Goal: Information Seeking & Learning: Learn about a topic

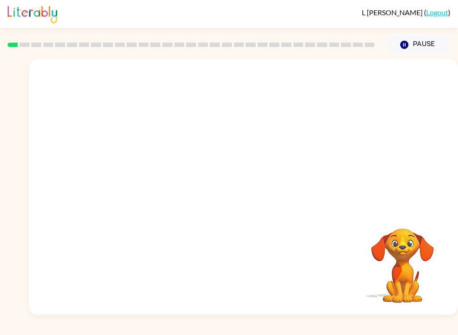
click at [216, 137] on video "Your browser must support playing .mp4 files to use Literably. Please try using…" at bounding box center [243, 134] width 429 height 150
click at [279, 170] on video "Your browser must support playing .mp4 files to use Literably. Please try using…" at bounding box center [243, 134] width 429 height 150
click at [270, 175] on video "Your browser must support playing .mp4 files to use Literably. Please try using…" at bounding box center [243, 134] width 429 height 150
click at [269, 174] on video "Your browser must support playing .mp4 files to use Literably. Please try using…" at bounding box center [243, 134] width 429 height 150
click at [263, 174] on video "Your browser must support playing .mp4 files to use Literably. Please try using…" at bounding box center [243, 134] width 429 height 150
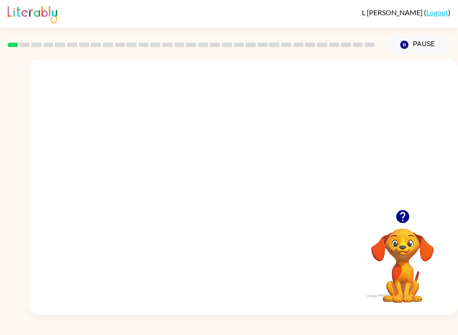
click at [208, 141] on video "Your browser must support playing .mp4 files to use Literably. Please try using…" at bounding box center [243, 134] width 429 height 150
click at [176, 169] on div at bounding box center [243, 187] width 429 height 256
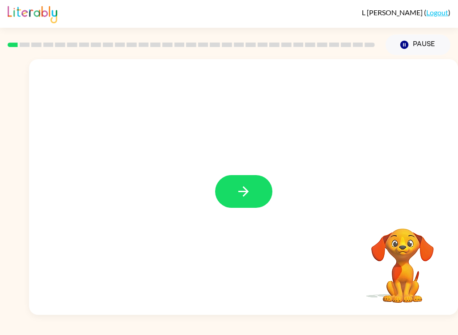
click at [248, 193] on icon "button" at bounding box center [244, 191] width 10 height 10
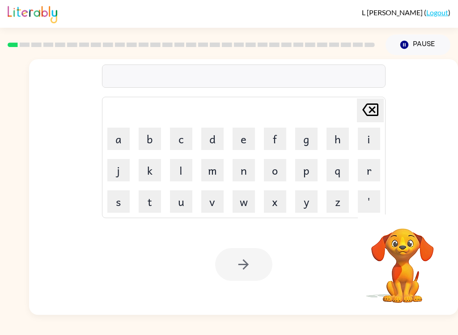
click at [150, 142] on button "b" at bounding box center [150, 139] width 22 height 22
click at [278, 171] on button "o" at bounding box center [275, 170] width 22 height 22
click at [121, 137] on button "a" at bounding box center [118, 139] width 22 height 22
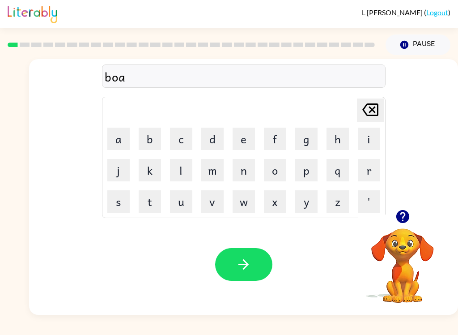
click at [364, 169] on button "r" at bounding box center [369, 170] width 22 height 22
click at [207, 131] on button "d" at bounding box center [212, 139] width 22 height 22
click at [239, 130] on button "e" at bounding box center [244, 139] width 22 height 22
click at [367, 177] on button "r" at bounding box center [369, 170] width 22 height 22
click at [252, 268] on button "button" at bounding box center [243, 264] width 57 height 33
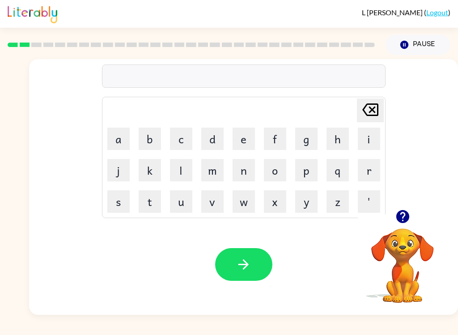
click at [409, 235] on video "Your browser must support playing .mp4 files to use Literably. Please try using…" at bounding box center [403, 259] width 90 height 90
click at [412, 213] on button "button" at bounding box center [403, 216] width 23 height 23
click at [366, 173] on button "r" at bounding box center [369, 170] width 22 height 22
click at [278, 178] on button "o" at bounding box center [275, 170] width 22 height 22
click at [178, 204] on button "u" at bounding box center [181, 201] width 22 height 22
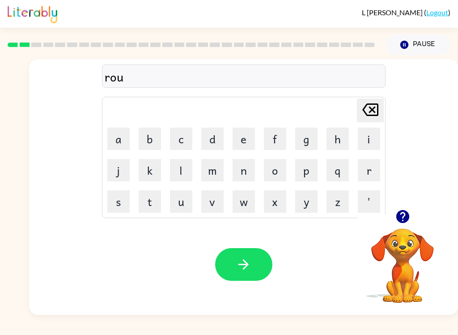
click at [247, 175] on button "n" at bounding box center [244, 170] width 22 height 22
click at [211, 138] on button "d" at bounding box center [212, 139] width 22 height 22
click at [255, 274] on button "button" at bounding box center [243, 264] width 57 height 33
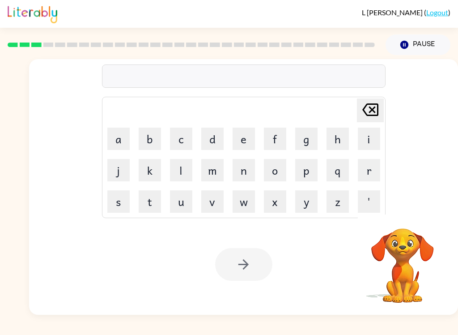
click at [214, 173] on button "m" at bounding box center [212, 170] width 22 height 22
click at [118, 140] on button "a" at bounding box center [118, 139] width 22 height 22
click at [175, 133] on button "c" at bounding box center [181, 139] width 22 height 22
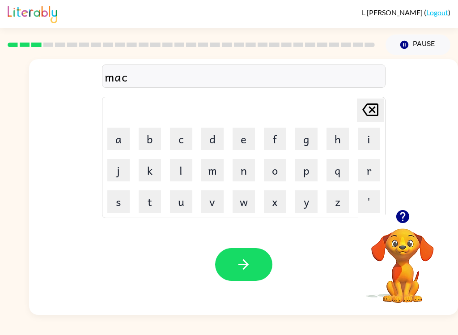
click at [335, 135] on button "h" at bounding box center [338, 139] width 22 height 22
click at [372, 134] on button "i" at bounding box center [369, 139] width 22 height 22
click at [242, 173] on button "n" at bounding box center [244, 170] width 22 height 22
click at [244, 140] on button "e" at bounding box center [244, 139] width 22 height 22
click at [261, 266] on button "button" at bounding box center [243, 264] width 57 height 33
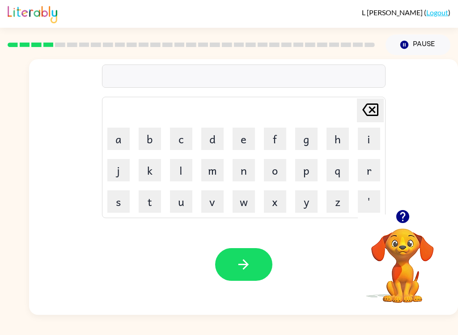
click at [147, 203] on button "t" at bounding box center [150, 201] width 22 height 22
click at [372, 168] on button "r" at bounding box center [369, 170] width 22 height 22
click at [127, 130] on button "a" at bounding box center [118, 139] width 22 height 22
click at [368, 134] on button "i" at bounding box center [369, 139] width 22 height 22
click at [245, 174] on button "n" at bounding box center [244, 170] width 22 height 22
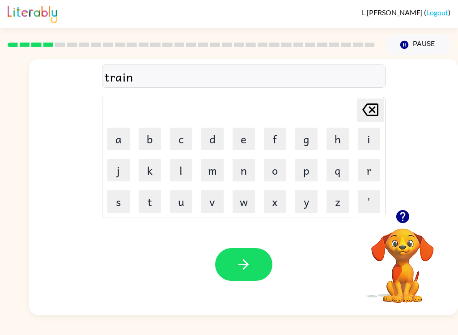
click at [251, 270] on icon "button" at bounding box center [244, 265] width 16 height 16
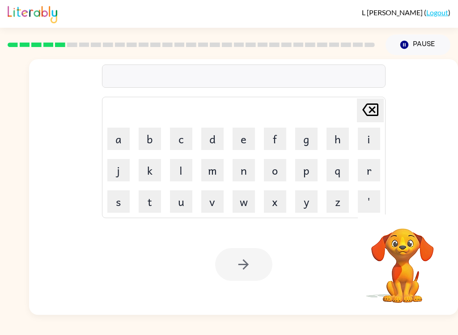
click at [218, 136] on button "d" at bounding box center [212, 139] width 22 height 22
click at [239, 137] on button "e" at bounding box center [244, 139] width 22 height 22
click at [273, 141] on button "f" at bounding box center [275, 139] width 22 height 22
click at [239, 135] on button "e" at bounding box center [244, 139] width 22 height 22
click at [244, 171] on button "n" at bounding box center [244, 170] width 22 height 22
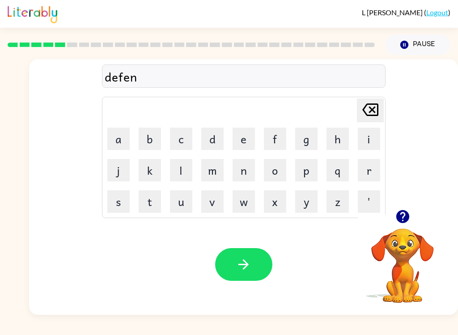
click at [118, 197] on button "s" at bounding box center [118, 201] width 22 height 22
click at [368, 139] on button "i" at bounding box center [369, 139] width 22 height 22
click at [213, 194] on button "v" at bounding box center [212, 201] width 22 height 22
click at [234, 138] on button "e" at bounding box center [244, 139] width 22 height 22
click at [255, 265] on button "button" at bounding box center [243, 264] width 57 height 33
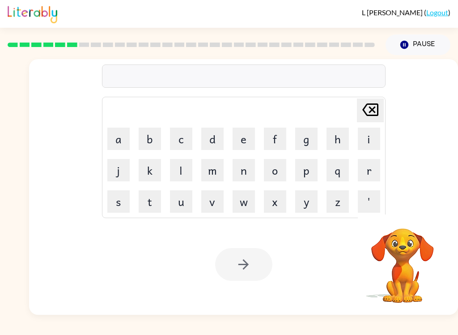
click at [218, 199] on button "v" at bounding box center [212, 201] width 22 height 22
click at [113, 133] on button "a" at bounding box center [118, 139] width 22 height 22
click at [174, 139] on button "c" at bounding box center [181, 139] width 22 height 22
click at [119, 135] on button "a" at bounding box center [118, 139] width 22 height 22
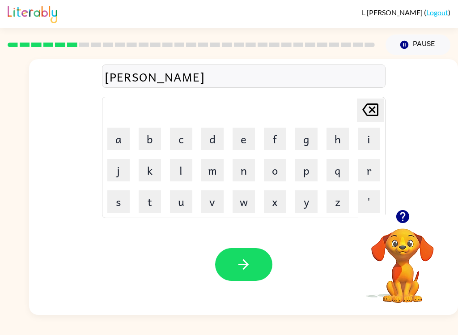
click at [147, 197] on button "t" at bounding box center [150, 201] width 22 height 22
click at [366, 128] on button "i" at bounding box center [369, 139] width 22 height 22
click at [278, 166] on button "o" at bounding box center [275, 170] width 22 height 22
click at [233, 170] on button "n" at bounding box center [244, 170] width 22 height 22
click at [257, 271] on button "button" at bounding box center [243, 264] width 57 height 33
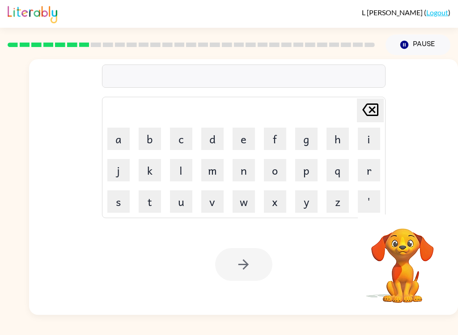
click at [307, 172] on button "p" at bounding box center [306, 170] width 22 height 22
click at [175, 206] on button "u" at bounding box center [181, 201] width 22 height 22
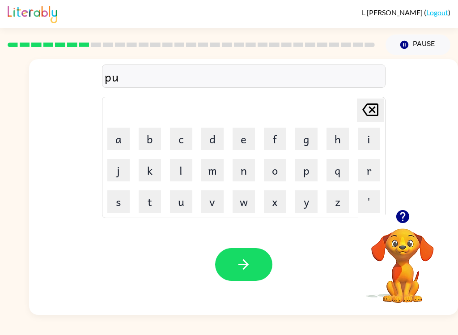
click at [210, 133] on button "d" at bounding box center [212, 139] width 22 height 22
click at [176, 175] on button "l" at bounding box center [181, 170] width 22 height 22
click at [239, 136] on button "e" at bounding box center [244, 139] width 22 height 22
click at [373, 107] on icon "[PERSON_NAME] last character input" at bounding box center [370, 109] width 21 height 21
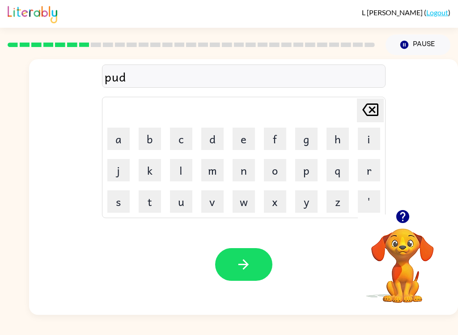
click at [212, 137] on button "d" at bounding box center [212, 139] width 22 height 22
click at [176, 171] on button "l" at bounding box center [181, 170] width 22 height 22
click at [244, 144] on button "e" at bounding box center [244, 139] width 22 height 22
click at [252, 266] on button "button" at bounding box center [243, 264] width 57 height 33
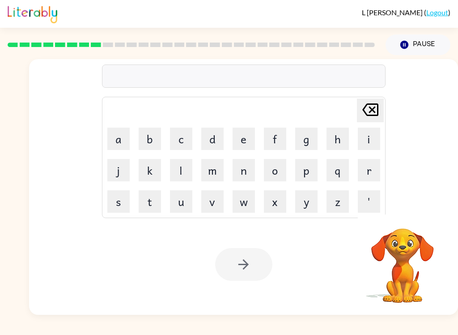
click at [211, 167] on button "m" at bounding box center [212, 170] width 22 height 22
click at [371, 133] on button "i" at bounding box center [369, 139] width 22 height 22
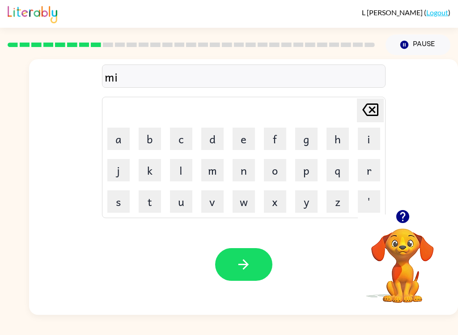
click at [369, 174] on button "r" at bounding box center [369, 170] width 22 height 22
click at [113, 139] on button "a" at bounding box center [118, 139] width 22 height 22
click at [181, 137] on button "c" at bounding box center [181, 139] width 22 height 22
click at [182, 175] on button "l" at bounding box center [181, 170] width 22 height 22
click at [245, 138] on button "e" at bounding box center [244, 139] width 22 height 22
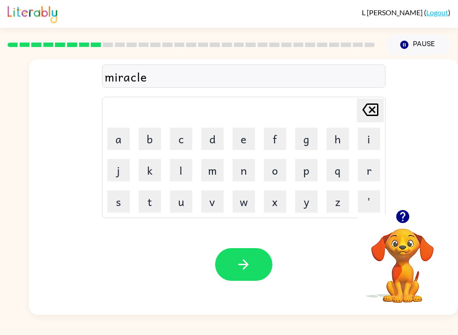
click at [253, 278] on button "button" at bounding box center [243, 264] width 57 height 33
click at [214, 170] on button "m" at bounding box center [212, 170] width 22 height 22
click at [374, 131] on button "i" at bounding box center [369, 139] width 22 height 22
click at [212, 129] on button "d" at bounding box center [212, 139] width 22 height 22
click at [205, 168] on button "m" at bounding box center [212, 170] width 22 height 22
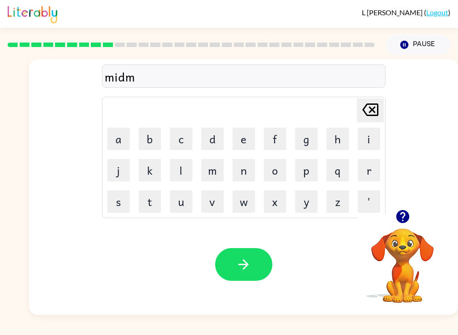
click at [276, 174] on button "o" at bounding box center [275, 170] width 22 height 22
click at [373, 165] on button "r" at bounding box center [369, 170] width 22 height 22
click at [236, 173] on button "n" at bounding box center [244, 170] width 22 height 22
click at [370, 137] on button "i" at bounding box center [369, 139] width 22 height 22
click at [242, 167] on button "n" at bounding box center [244, 170] width 22 height 22
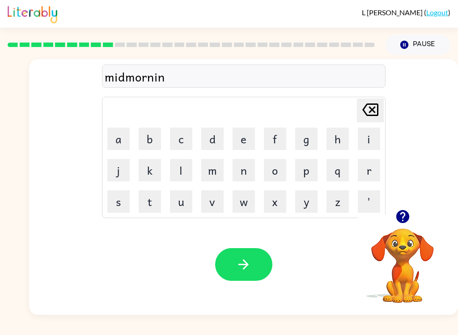
click at [308, 141] on button "g" at bounding box center [306, 139] width 22 height 22
click at [236, 265] on icon "button" at bounding box center [244, 265] width 16 height 16
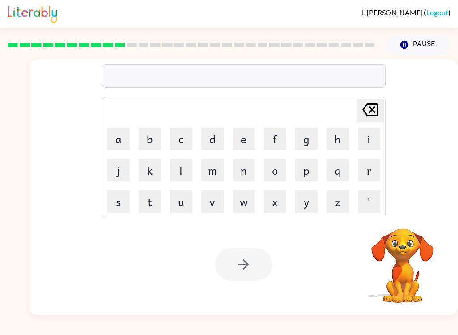
click at [213, 136] on button "d" at bounding box center [212, 139] width 22 height 22
click at [367, 137] on button "i" at bounding box center [369, 139] width 22 height 22
click at [120, 201] on button "s" at bounding box center [118, 201] width 22 height 22
click at [150, 201] on button "t" at bounding box center [150, 201] width 22 height 22
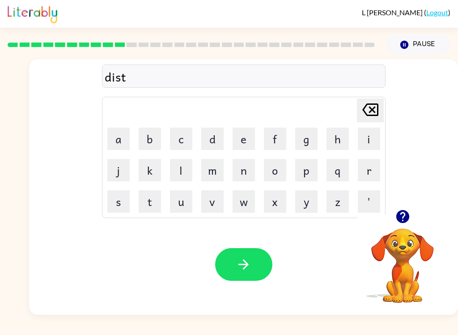
click at [372, 169] on button "r" at bounding box center [369, 170] width 22 height 22
click at [170, 196] on button "u" at bounding box center [181, 201] width 22 height 22
click at [127, 197] on button "s" at bounding box center [118, 201] width 22 height 22
click at [143, 200] on button "t" at bounding box center [150, 201] width 22 height 22
click at [244, 271] on icon "button" at bounding box center [244, 265] width 16 height 16
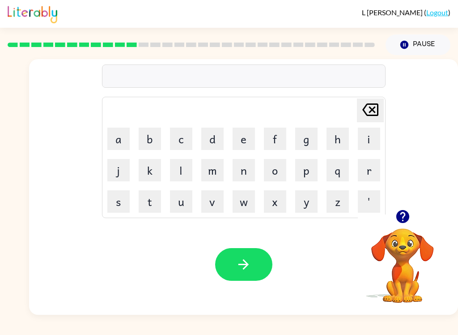
click at [371, 167] on button "r" at bounding box center [369, 170] width 22 height 22
click at [278, 167] on button "o" at bounding box center [275, 170] width 22 height 22
click at [214, 134] on button "d" at bounding box center [212, 139] width 22 height 22
click at [244, 131] on button "e" at bounding box center [244, 139] width 22 height 22
click at [378, 114] on icon at bounding box center [371, 109] width 16 height 13
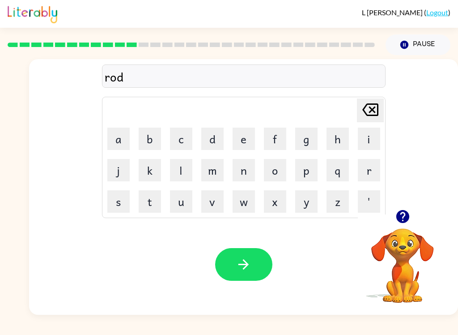
click at [377, 113] on icon at bounding box center [371, 109] width 16 height 13
click at [115, 146] on button "a" at bounding box center [118, 139] width 22 height 22
click at [218, 137] on button "d" at bounding box center [212, 139] width 22 height 22
click at [249, 140] on button "e" at bounding box center [244, 139] width 22 height 22
click at [395, 108] on div "roade [PERSON_NAME] last character input a b c d e f g h i j k l m n o p q r s …" at bounding box center [243, 134] width 429 height 150
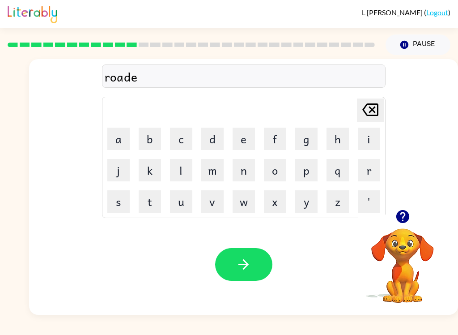
click at [377, 114] on icon at bounding box center [371, 109] width 16 height 13
click at [377, 114] on icon "[PERSON_NAME] last character input" at bounding box center [370, 109] width 21 height 21
click at [241, 133] on button "e" at bounding box center [244, 139] width 22 height 22
click at [192, 129] on button "c" at bounding box center [181, 139] width 22 height 22
click at [382, 101] on button "[PERSON_NAME] last character input" at bounding box center [370, 110] width 27 height 24
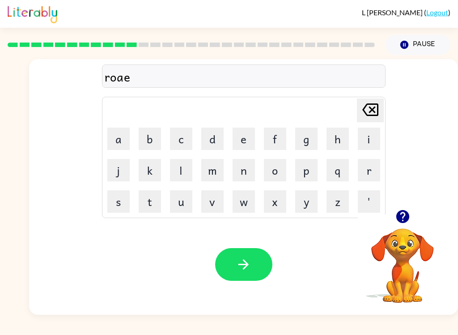
click at [202, 134] on button "d" at bounding box center [212, 139] width 22 height 22
click at [384, 107] on button "[PERSON_NAME] last character input" at bounding box center [370, 110] width 27 height 24
click at [388, 111] on div "roae Delete Delete last character input a b c d e f g h i j k l m n o p q r s t…" at bounding box center [243, 134] width 429 height 150
click at [374, 112] on icon at bounding box center [371, 109] width 16 height 13
click at [208, 137] on button "d" at bounding box center [212, 139] width 22 height 22
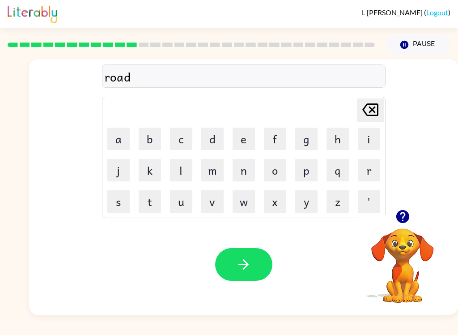
click at [411, 220] on button "button" at bounding box center [403, 216] width 23 height 23
click at [377, 110] on icon "[PERSON_NAME] last character input" at bounding box center [370, 109] width 21 height 21
click at [376, 109] on icon "[PERSON_NAME] last character input" at bounding box center [370, 109] width 21 height 21
click at [214, 139] on button "d" at bounding box center [212, 139] width 22 height 22
click at [247, 133] on button "e" at bounding box center [244, 139] width 22 height 22
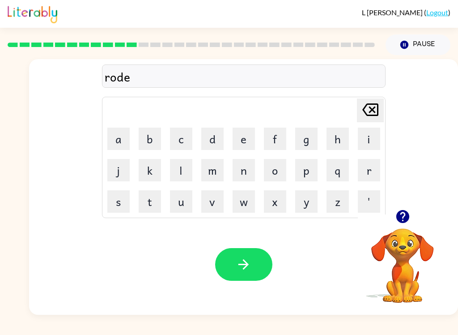
click at [377, 112] on icon at bounding box center [371, 109] width 16 height 13
click at [380, 107] on icon "[PERSON_NAME] last character input" at bounding box center [370, 109] width 21 height 21
click at [214, 147] on button "d" at bounding box center [212, 139] width 22 height 22
click at [374, 117] on icon "[PERSON_NAME] last character input" at bounding box center [370, 109] width 21 height 21
click at [119, 135] on button "a" at bounding box center [118, 139] width 22 height 22
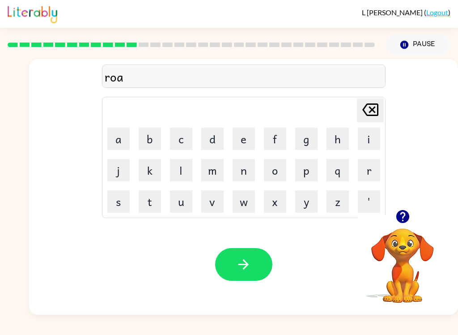
click at [215, 141] on button "d" at bounding box center [212, 139] width 22 height 22
click at [404, 219] on icon "button" at bounding box center [402, 216] width 13 height 13
click at [233, 274] on button "button" at bounding box center [243, 264] width 57 height 33
click at [310, 172] on button "p" at bounding box center [306, 170] width 22 height 22
click at [372, 107] on icon "[PERSON_NAME] last character input" at bounding box center [370, 109] width 21 height 21
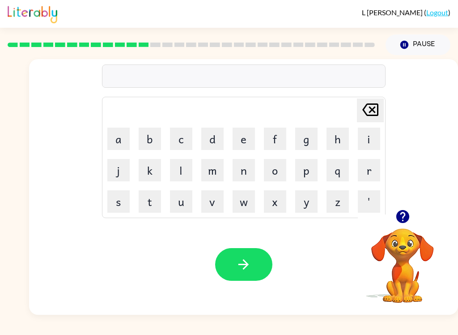
click at [175, 201] on button "u" at bounding box center [181, 201] width 22 height 22
click at [311, 173] on button "p" at bounding box center [306, 170] width 22 height 22
click at [304, 138] on button "g" at bounding box center [306, 139] width 22 height 22
click at [373, 172] on button "r" at bounding box center [369, 170] width 22 height 22
click at [119, 144] on button "a" at bounding box center [118, 139] width 22 height 22
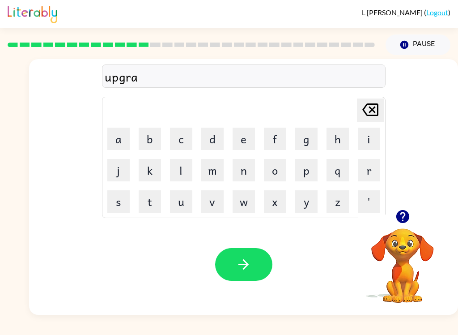
click at [222, 141] on button "d" at bounding box center [212, 139] width 22 height 22
click at [247, 143] on button "e" at bounding box center [244, 139] width 22 height 22
click at [264, 264] on button "button" at bounding box center [243, 264] width 57 height 33
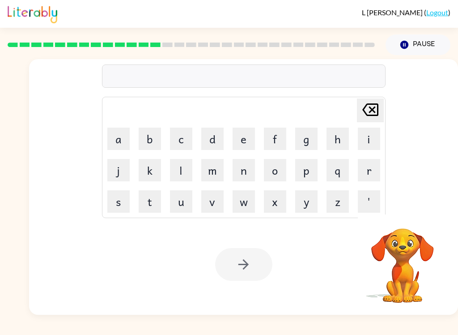
click at [210, 174] on button "m" at bounding box center [212, 170] width 22 height 22
click at [115, 130] on button "a" at bounding box center [118, 139] width 22 height 22
click at [246, 166] on button "n" at bounding box center [244, 170] width 22 height 22
click at [115, 201] on button "s" at bounding box center [118, 201] width 22 height 22
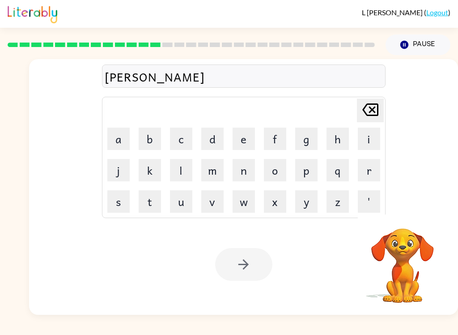
click at [376, 114] on icon "[PERSON_NAME] last character input" at bounding box center [370, 109] width 21 height 21
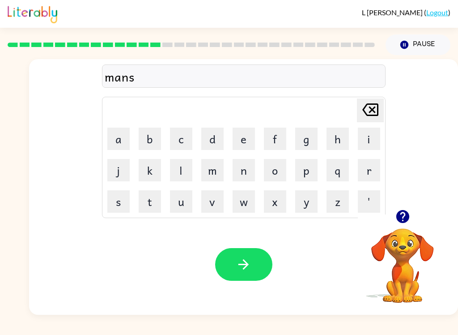
click at [376, 113] on icon "[PERSON_NAME] last character input" at bounding box center [370, 109] width 21 height 21
click at [381, 111] on icon "[PERSON_NAME] last character input" at bounding box center [370, 109] width 21 height 21
click at [205, 133] on button "d" at bounding box center [212, 139] width 22 height 22
click at [250, 171] on button "n" at bounding box center [244, 170] width 22 height 22
click at [246, 138] on button "e" at bounding box center [244, 139] width 22 height 22
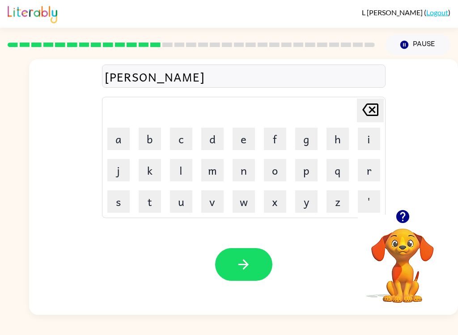
click at [116, 199] on button "s" at bounding box center [118, 201] width 22 height 22
click at [107, 198] on button "s" at bounding box center [118, 201] width 22 height 22
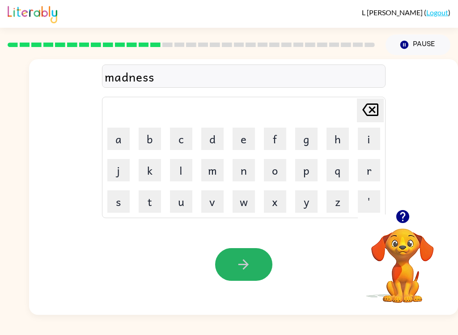
click at [261, 267] on button "button" at bounding box center [243, 264] width 57 height 33
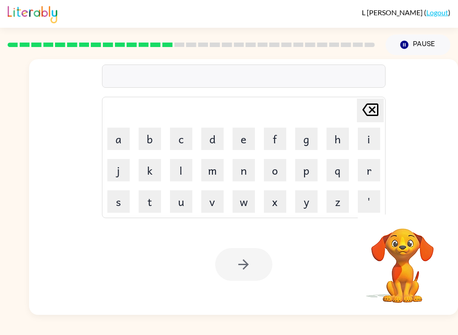
click at [146, 138] on button "b" at bounding box center [150, 139] width 22 height 22
click at [282, 170] on button "o" at bounding box center [275, 170] width 22 height 22
click at [250, 173] on button "n" at bounding box center [244, 170] width 22 height 22
click at [178, 205] on button "u" at bounding box center [181, 201] width 22 height 22
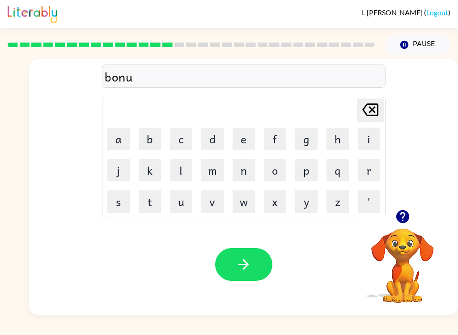
click at [115, 196] on button "s" at bounding box center [118, 201] width 22 height 22
click at [262, 271] on button "button" at bounding box center [243, 264] width 57 height 33
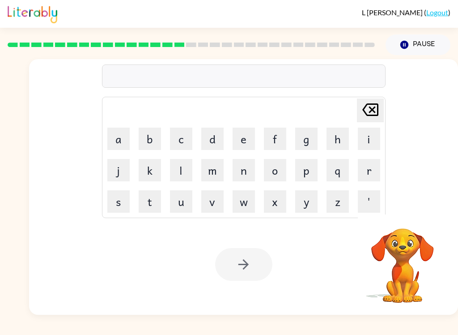
click at [119, 197] on button "s" at bounding box center [118, 201] width 22 height 22
click at [249, 206] on button "w" at bounding box center [244, 201] width 22 height 22
click at [118, 140] on button "a" at bounding box center [118, 139] width 22 height 22
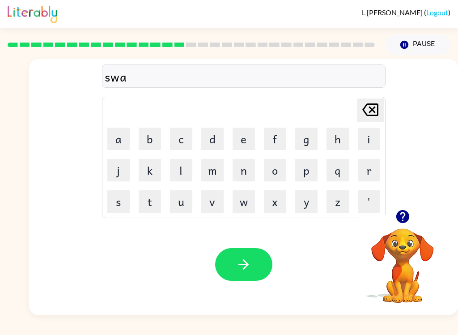
click at [370, 170] on button "r" at bounding box center [369, 170] width 22 height 22
click at [208, 179] on button "m" at bounding box center [212, 170] width 22 height 22
click at [251, 278] on button "button" at bounding box center [243, 264] width 57 height 33
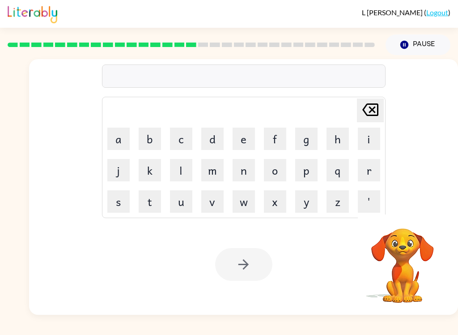
click at [371, 169] on button "r" at bounding box center [369, 170] width 22 height 22
click at [107, 137] on button "a" at bounding box center [118, 139] width 22 height 22
click at [218, 175] on button "m" at bounding box center [212, 170] width 22 height 22
click at [257, 276] on div at bounding box center [243, 264] width 57 height 33
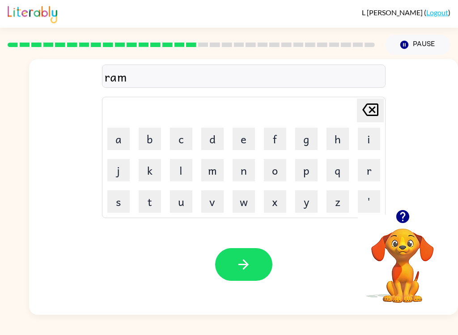
click at [257, 276] on button "button" at bounding box center [243, 264] width 57 height 33
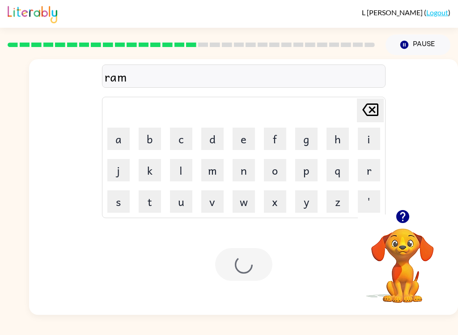
click at [267, 267] on div at bounding box center [243, 264] width 57 height 33
click at [269, 260] on div at bounding box center [243, 264] width 57 height 33
click at [147, 138] on button "b" at bounding box center [150, 139] width 22 height 22
click at [367, 171] on button "r" at bounding box center [369, 170] width 22 height 22
click at [372, 131] on button "i" at bounding box center [369, 139] width 22 height 22
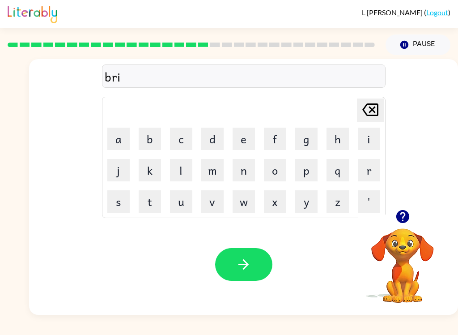
click at [219, 176] on button "m" at bounding box center [212, 170] width 22 height 22
click at [214, 172] on button "m" at bounding box center [212, 170] width 22 height 22
click at [375, 131] on button "i" at bounding box center [369, 139] width 22 height 22
click at [252, 174] on button "n" at bounding box center [244, 170] width 22 height 22
click at [312, 140] on button "g" at bounding box center [306, 139] width 22 height 22
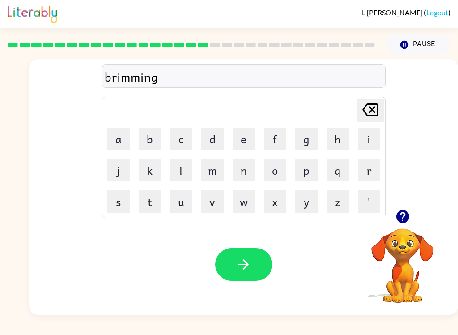
click at [240, 279] on button "button" at bounding box center [243, 264] width 57 height 33
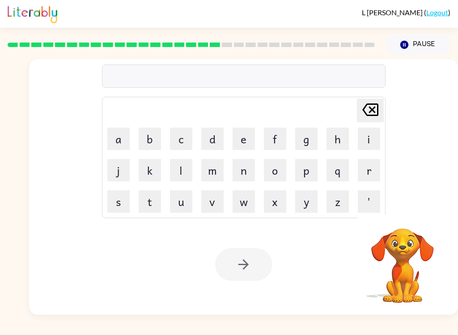
click at [372, 169] on button "r" at bounding box center [369, 170] width 22 height 22
click at [373, 141] on button "i" at bounding box center [369, 139] width 22 height 22
click at [119, 197] on button "s" at bounding box center [118, 201] width 22 height 22
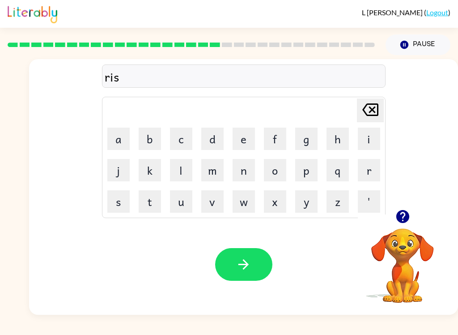
click at [146, 165] on button "k" at bounding box center [150, 170] width 22 height 22
click at [368, 141] on button "i" at bounding box center [369, 139] width 22 height 22
click at [244, 137] on button "e" at bounding box center [244, 139] width 22 height 22
click at [123, 197] on button "s" at bounding box center [118, 201] width 22 height 22
click at [146, 203] on button "t" at bounding box center [150, 201] width 22 height 22
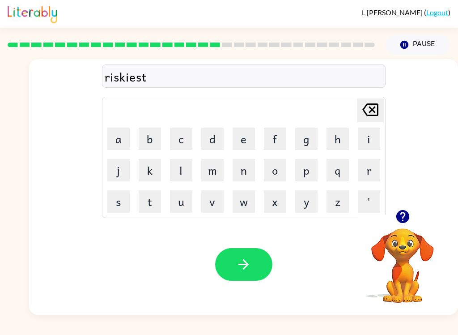
click at [253, 265] on button "button" at bounding box center [243, 264] width 57 height 33
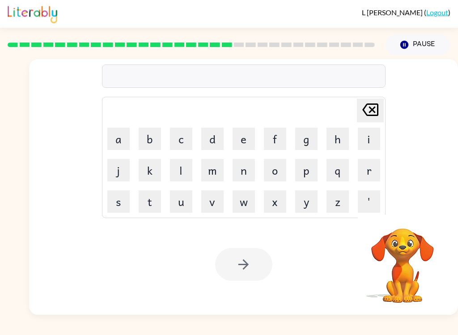
click at [109, 138] on button "a" at bounding box center [118, 139] width 22 height 22
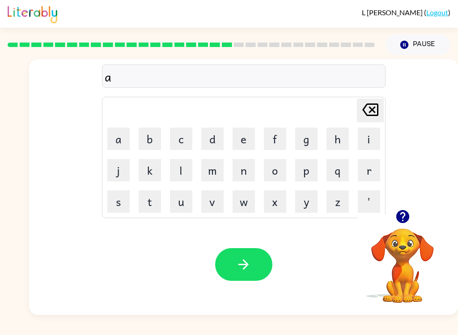
click at [376, 166] on button "r" at bounding box center [369, 170] width 22 height 22
click at [181, 134] on button "c" at bounding box center [181, 139] width 22 height 22
click at [345, 137] on button "h" at bounding box center [338, 139] width 22 height 22
click at [245, 201] on button "w" at bounding box center [244, 201] width 22 height 22
click at [109, 137] on button "a" at bounding box center [118, 139] width 22 height 22
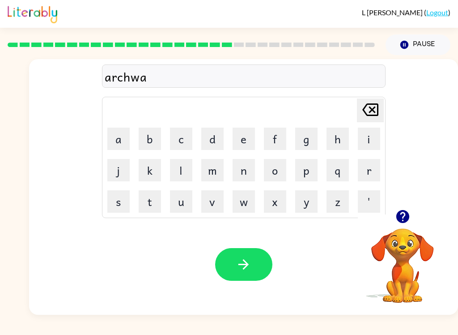
click at [315, 201] on button "y" at bounding box center [306, 201] width 22 height 22
click at [261, 279] on button "button" at bounding box center [243, 264] width 57 height 33
click at [277, 142] on button "f" at bounding box center [275, 139] width 22 height 22
click at [282, 170] on button "o" at bounding box center [275, 170] width 22 height 22
click at [406, 227] on button "button" at bounding box center [403, 216] width 23 height 23
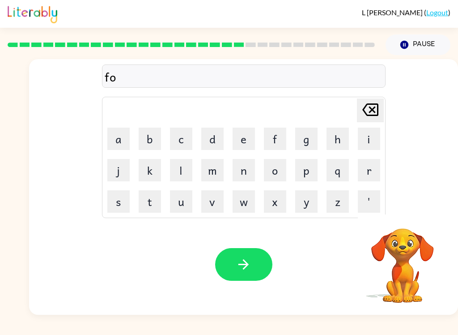
click at [176, 172] on button "l" at bounding box center [181, 170] width 22 height 22
click at [175, 170] on button "l" at bounding box center [181, 170] width 22 height 22
click at [282, 178] on button "o" at bounding box center [275, 170] width 22 height 22
click at [247, 207] on button "w" at bounding box center [244, 201] width 22 height 22
click at [248, 144] on button "e" at bounding box center [244, 139] width 22 height 22
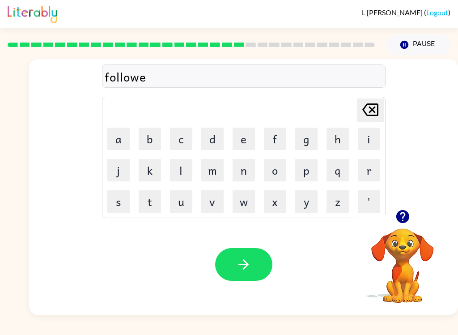
click at [211, 141] on button "d" at bounding box center [212, 139] width 22 height 22
click at [265, 268] on button "button" at bounding box center [243, 264] width 57 height 33
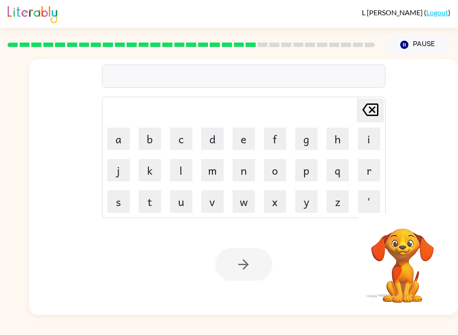
click at [176, 140] on button "c" at bounding box center [181, 139] width 22 height 22
click at [255, 147] on button "e" at bounding box center [244, 139] width 22 height 22
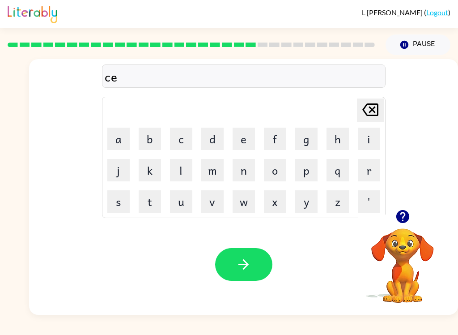
click at [142, 204] on button "t" at bounding box center [150, 201] width 22 height 22
click at [372, 138] on button "i" at bounding box center [369, 139] width 22 height 22
click at [312, 180] on button "p" at bounding box center [306, 170] width 22 height 22
click at [364, 141] on button "i" at bounding box center [369, 139] width 22 height 22
click at [209, 140] on button "d" at bounding box center [212, 139] width 22 height 22
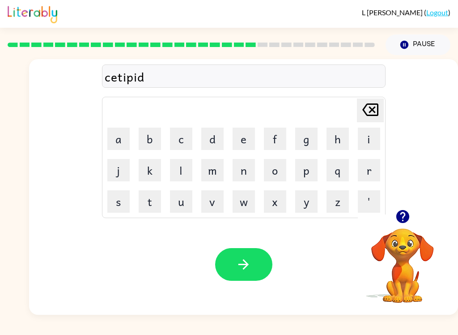
click at [222, 130] on button "d" at bounding box center [212, 139] width 22 height 22
click at [371, 106] on icon "[PERSON_NAME] last character input" at bounding box center [370, 109] width 21 height 21
click at [251, 149] on button "e" at bounding box center [244, 139] width 22 height 22
click at [380, 95] on div "cetipide [PERSON_NAME] last character input a b c d e f g h i j k l m n o p q r…" at bounding box center [244, 134] width 284 height 167
click at [383, 100] on button "[PERSON_NAME] last character input" at bounding box center [370, 110] width 27 height 24
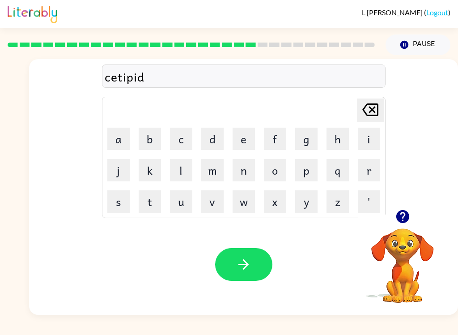
click at [384, 100] on button "[PERSON_NAME] last character input" at bounding box center [370, 110] width 27 height 24
click at [385, 102] on table "[PERSON_NAME] last character input a b c d e f g h i j k l m n o p q r s t u v …" at bounding box center [244, 157] width 283 height 120
click at [382, 103] on button "[PERSON_NAME] last character input" at bounding box center [370, 110] width 27 height 24
click at [388, 108] on div "cetip Delete Delete last character input a b c d e f g h i j k l m n o p q r s …" at bounding box center [243, 134] width 429 height 150
click at [383, 113] on button "[PERSON_NAME] last character input" at bounding box center [370, 110] width 27 height 24
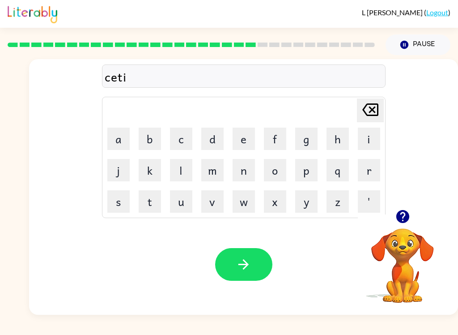
click at [383, 113] on button "[PERSON_NAME] last character input" at bounding box center [370, 110] width 27 height 24
click at [383, 112] on button "[PERSON_NAME] last character input" at bounding box center [370, 110] width 27 height 24
click at [249, 170] on button "n" at bounding box center [244, 170] width 22 height 22
click at [149, 197] on button "t" at bounding box center [150, 201] width 22 height 22
click at [377, 143] on button "i" at bounding box center [369, 139] width 22 height 22
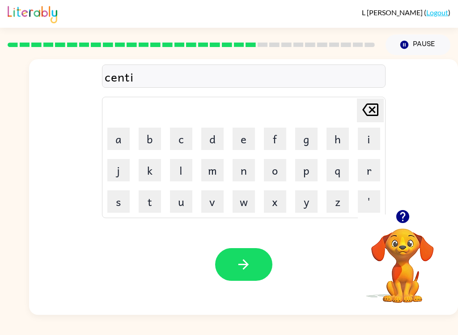
click at [303, 172] on button "p" at bounding box center [306, 170] width 22 height 22
click at [371, 139] on button "i" at bounding box center [369, 139] width 22 height 22
click at [211, 138] on button "d" at bounding box center [212, 139] width 22 height 22
click at [239, 136] on button "e" at bounding box center [244, 139] width 22 height 22
click at [383, 99] on button "[PERSON_NAME] last character input" at bounding box center [370, 110] width 27 height 24
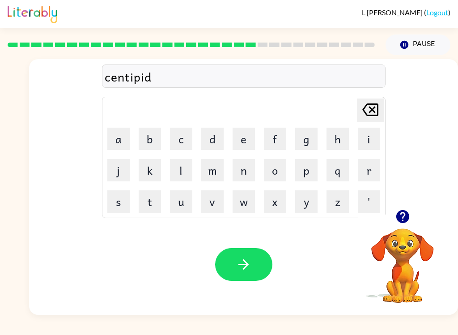
click at [386, 103] on div "centipid Delete Delete last character input a b c d e f g h i j k l m n o p q r…" at bounding box center [243, 134] width 429 height 150
click at [382, 111] on button "[PERSON_NAME] last character input" at bounding box center [370, 110] width 27 height 24
click at [244, 141] on button "e" at bounding box center [244, 139] width 22 height 22
click at [205, 146] on button "d" at bounding box center [212, 139] width 22 height 22
click at [246, 148] on button "e" at bounding box center [244, 139] width 22 height 22
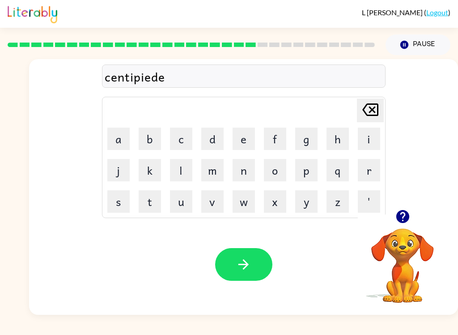
click at [261, 261] on button "button" at bounding box center [243, 264] width 57 height 33
click at [112, 202] on button "s" at bounding box center [118, 201] width 22 height 22
click at [183, 197] on button "u" at bounding box center [181, 201] width 22 height 22
click at [112, 198] on button "s" at bounding box center [118, 201] width 22 height 22
click at [141, 195] on button "t" at bounding box center [150, 201] width 22 height 22
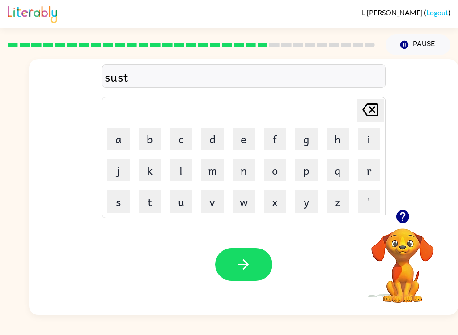
click at [112, 133] on button "a" at bounding box center [118, 139] width 22 height 22
click at [372, 137] on button "i" at bounding box center [369, 139] width 22 height 22
click at [253, 162] on button "n" at bounding box center [244, 170] width 22 height 22
click at [248, 279] on button "button" at bounding box center [243, 264] width 57 height 33
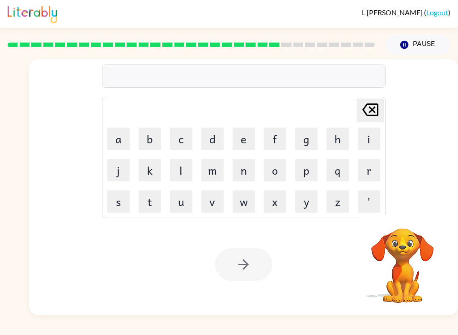
click at [278, 140] on button "f" at bounding box center [275, 139] width 22 height 22
click at [282, 171] on button "o" at bounding box center [275, 170] width 22 height 22
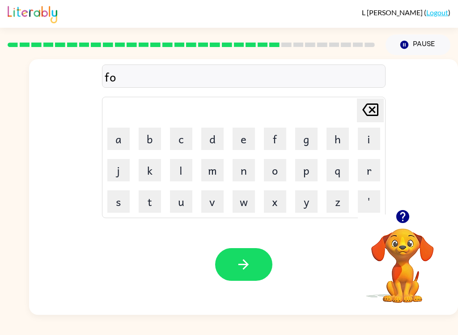
click at [366, 175] on button "r" at bounding box center [369, 170] width 22 height 22
click at [248, 201] on button "w" at bounding box center [244, 201] width 22 height 22
click at [110, 129] on button "a" at bounding box center [118, 139] width 22 height 22
click at [374, 170] on button "r" at bounding box center [369, 170] width 22 height 22
click at [210, 148] on button "d" at bounding box center [212, 139] width 22 height 22
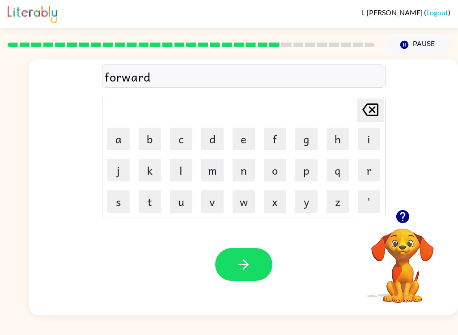
click at [256, 265] on button "button" at bounding box center [243, 264] width 57 height 33
click at [372, 174] on button "r" at bounding box center [369, 170] width 22 height 22
click at [235, 138] on button "e" at bounding box center [244, 139] width 22 height 22
click at [181, 166] on button "l" at bounding box center [181, 170] width 22 height 22
click at [111, 138] on button "a" at bounding box center [118, 139] width 22 height 22
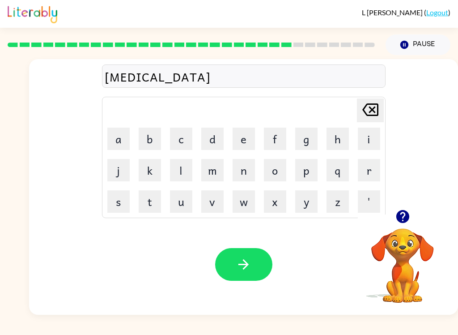
click at [146, 201] on button "t" at bounding box center [150, 201] width 22 height 22
click at [247, 137] on button "e" at bounding box center [244, 139] width 22 height 22
click at [217, 143] on button "d" at bounding box center [212, 139] width 22 height 22
click at [265, 267] on button "button" at bounding box center [243, 264] width 57 height 33
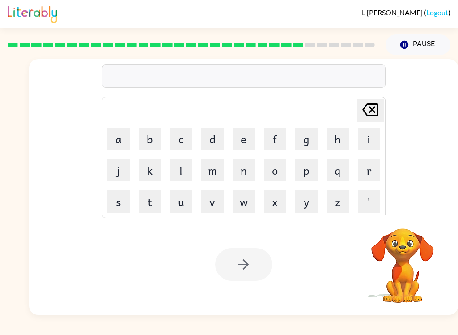
click at [306, 141] on button "g" at bounding box center [306, 139] width 22 height 22
click at [281, 178] on button "o" at bounding box center [275, 170] width 22 height 22
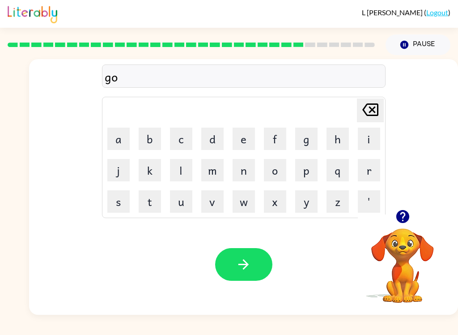
click at [148, 136] on button "b" at bounding box center [150, 139] width 22 height 22
click at [173, 161] on button "l" at bounding box center [181, 170] width 22 height 22
click at [364, 142] on button "i" at bounding box center [369, 139] width 22 height 22
click at [253, 160] on button "n" at bounding box center [244, 170] width 22 height 22
click at [248, 257] on button "button" at bounding box center [243, 264] width 57 height 33
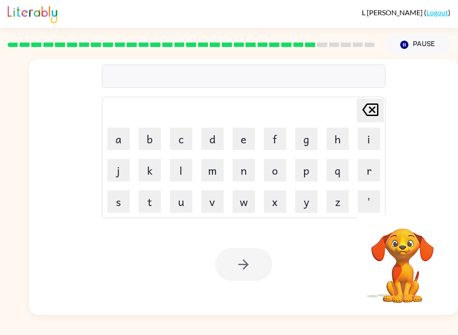
click at [171, 163] on button "l" at bounding box center [181, 170] width 22 height 22
click at [182, 201] on button "u" at bounding box center [181, 201] width 22 height 22
click at [215, 171] on button "m" at bounding box center [212, 170] width 22 height 22
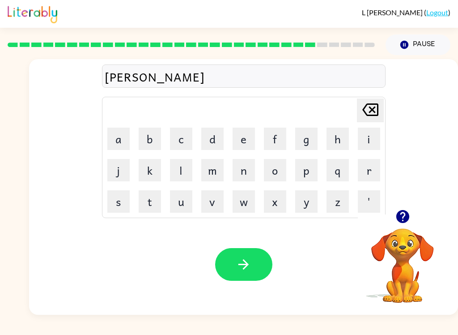
click at [151, 137] on button "b" at bounding box center [150, 139] width 22 height 22
click at [246, 142] on button "e" at bounding box center [244, 139] width 22 height 22
click at [373, 172] on button "r" at bounding box center [369, 170] width 22 height 22
click at [115, 174] on button "j" at bounding box center [118, 170] width 22 height 22
click at [112, 144] on button "a" at bounding box center [118, 139] width 22 height 22
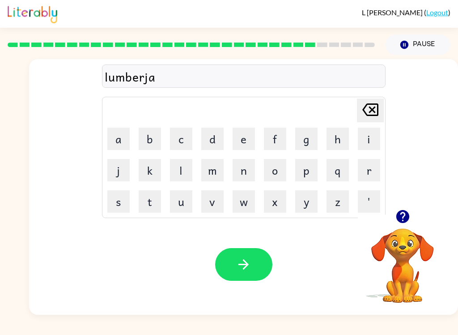
click at [178, 135] on button "c" at bounding box center [181, 139] width 22 height 22
click at [149, 174] on button "k" at bounding box center [150, 170] width 22 height 22
click at [248, 269] on icon "button" at bounding box center [244, 265] width 16 height 16
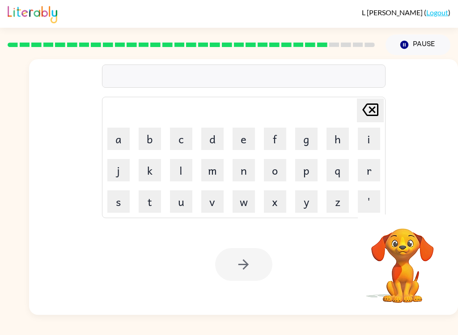
click at [316, 175] on button "p" at bounding box center [306, 170] width 22 height 22
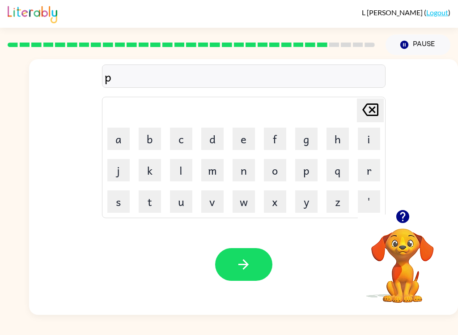
click at [370, 140] on button "i" at bounding box center [369, 139] width 22 height 22
click at [253, 134] on button "e" at bounding box center [244, 139] width 22 height 22
click at [375, 173] on button "r" at bounding box center [369, 170] width 22 height 22
click at [176, 137] on button "c" at bounding box center [181, 139] width 22 height 22
click at [255, 138] on button "e" at bounding box center [244, 139] width 22 height 22
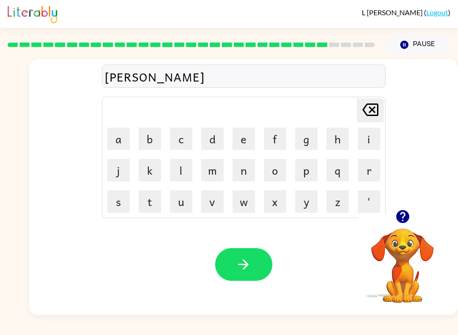
click at [262, 272] on button "button" at bounding box center [243, 264] width 57 height 33
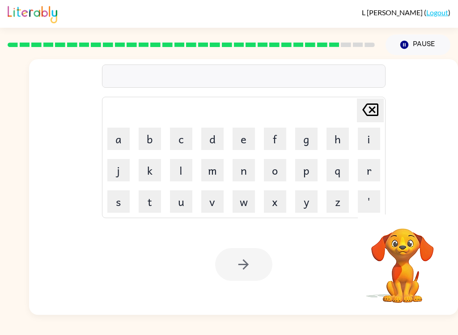
click at [149, 204] on button "t" at bounding box center [150, 201] width 22 height 22
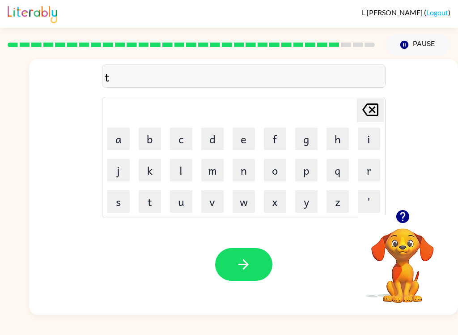
click at [342, 145] on button "h" at bounding box center [338, 139] width 22 height 22
click at [377, 133] on button "i" at bounding box center [369, 139] width 22 height 22
click at [253, 166] on button "n" at bounding box center [244, 170] width 22 height 22
click at [252, 267] on button "button" at bounding box center [243, 264] width 57 height 33
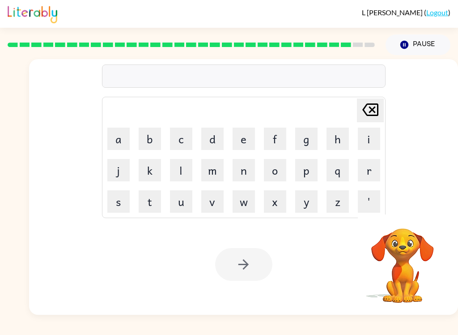
click at [116, 201] on button "s" at bounding box center [118, 201] width 22 height 22
click at [370, 137] on button "i" at bounding box center [369, 139] width 22 height 22
click at [176, 172] on button "l" at bounding box center [181, 170] width 22 height 22
click at [221, 199] on button "v" at bounding box center [212, 201] width 22 height 22
click at [243, 141] on button "e" at bounding box center [244, 139] width 22 height 22
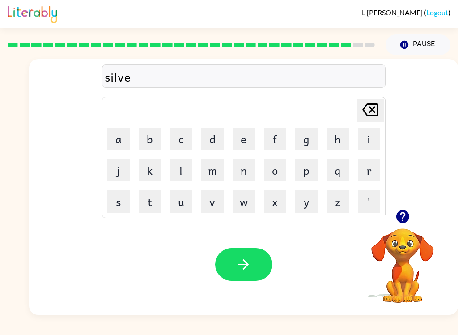
click at [373, 169] on button "r" at bounding box center [369, 170] width 22 height 22
click at [252, 200] on button "w" at bounding box center [244, 201] width 22 height 22
click at [108, 141] on button "a" at bounding box center [118, 139] width 22 height 22
click at [374, 174] on button "r" at bounding box center [369, 170] width 22 height 22
click at [237, 144] on button "e" at bounding box center [244, 139] width 22 height 22
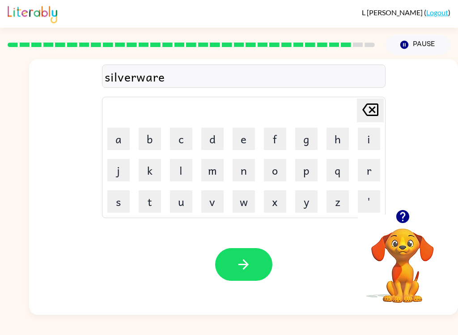
click at [255, 267] on button "button" at bounding box center [243, 264] width 57 height 33
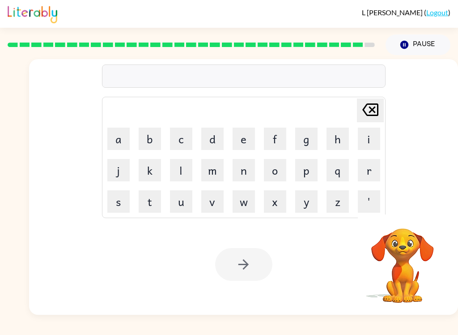
click at [181, 205] on button "u" at bounding box center [181, 201] width 22 height 22
click at [245, 177] on button "n" at bounding box center [244, 170] width 22 height 22
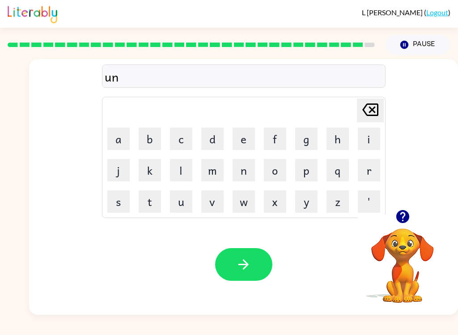
click at [115, 137] on button "a" at bounding box center [118, 139] width 22 height 22
click at [279, 140] on button "f" at bounding box center [275, 139] width 22 height 22
click at [373, 173] on button "r" at bounding box center [369, 170] width 22 height 22
click at [113, 143] on button "a" at bounding box center [118, 139] width 22 height 22
click at [371, 145] on button "i" at bounding box center [369, 139] width 22 height 22
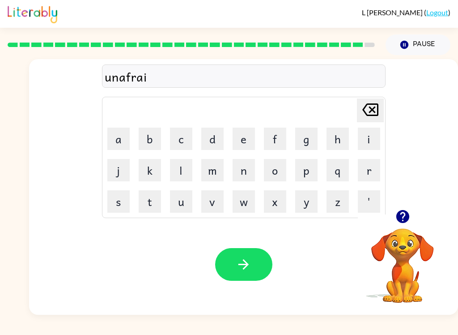
click at [218, 149] on button "d" at bounding box center [212, 139] width 22 height 22
click at [240, 262] on icon "button" at bounding box center [244, 265] width 16 height 16
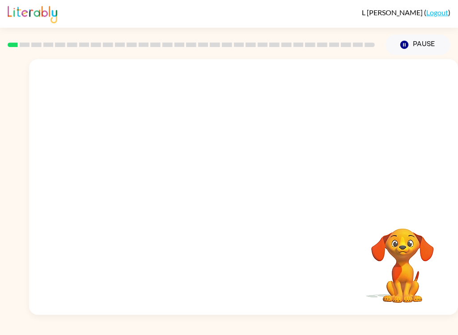
click at [152, 178] on video "Your browser must support playing .mp4 files to use Literably. Please try using…" at bounding box center [243, 134] width 429 height 150
click at [144, 173] on video "Your browser must support playing .mp4 files to use Literably. Please try using…" at bounding box center [243, 134] width 429 height 150
click at [145, 171] on video "Your browser must support playing .mp4 files to use Literably. Please try using…" at bounding box center [243, 134] width 429 height 150
click at [140, 174] on video "Your browser must support playing .mp4 files to use Literably. Please try using…" at bounding box center [243, 134] width 429 height 150
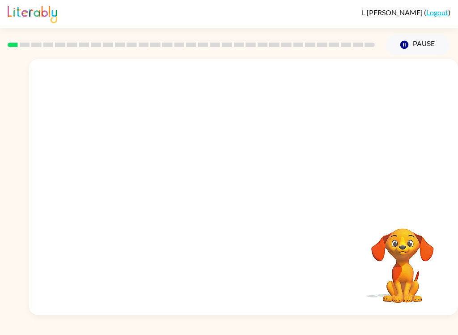
click at [139, 177] on video "Your browser must support playing .mp4 files to use Literably. Please try using…" at bounding box center [243, 134] width 429 height 150
click at [136, 186] on video "Your browser must support playing .mp4 files to use Literably. Please try using…" at bounding box center [243, 134] width 429 height 150
click at [145, 177] on video "Your browser must support playing .mp4 files to use Literably. Please try using…" at bounding box center [243, 134] width 429 height 150
click at [141, 181] on video "Your browser must support playing .mp4 files to use Literably. Please try using…" at bounding box center [243, 134] width 429 height 150
click at [145, 174] on video "Your browser must support playing .mp4 files to use Literably. Please try using…" at bounding box center [243, 134] width 429 height 150
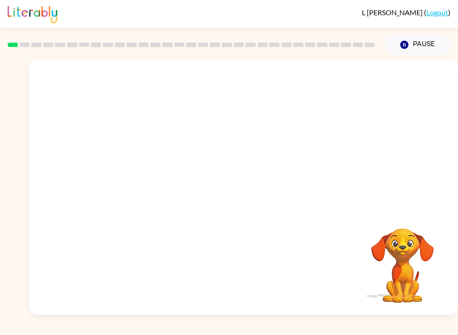
click at [145, 173] on video "Your browser must support playing .mp4 files to use Literably. Please try using…" at bounding box center [243, 134] width 429 height 150
click at [147, 177] on video "Your browser must support playing .mp4 files to use Literably. Please try using…" at bounding box center [243, 134] width 429 height 150
click at [154, 174] on video "Your browser must support playing .mp4 files to use Literably. Please try using…" at bounding box center [243, 134] width 429 height 150
click at [145, 175] on video "Your browser must support playing .mp4 files to use Literably. Please try using…" at bounding box center [243, 134] width 429 height 150
click at [150, 202] on video "Your browser must support playing .mp4 files to use Literably. Please try using…" at bounding box center [243, 134] width 429 height 150
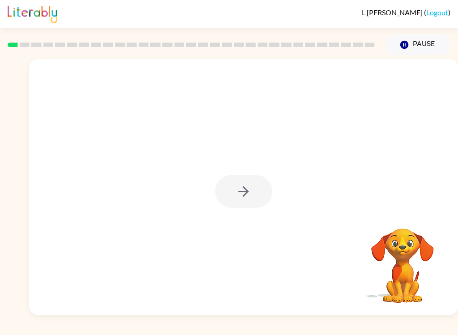
click at [258, 199] on div at bounding box center [243, 191] width 57 height 33
click at [233, 208] on div at bounding box center [243, 191] width 57 height 33
click at [243, 205] on button "button" at bounding box center [243, 191] width 57 height 33
click at [243, 205] on div at bounding box center [243, 191] width 57 height 33
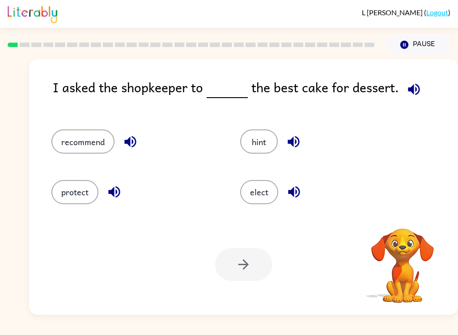
click at [59, 144] on button "recommend" at bounding box center [82, 141] width 63 height 24
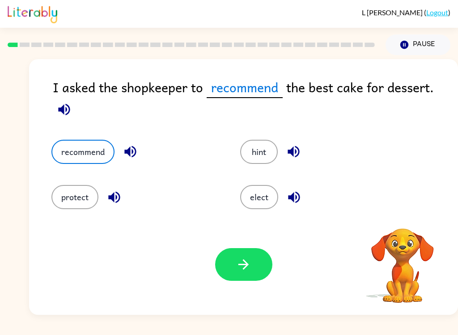
click at [249, 265] on icon "button" at bounding box center [244, 265] width 16 height 16
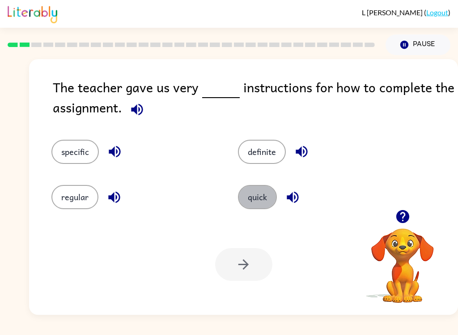
click at [263, 192] on button "quick" at bounding box center [257, 197] width 39 height 24
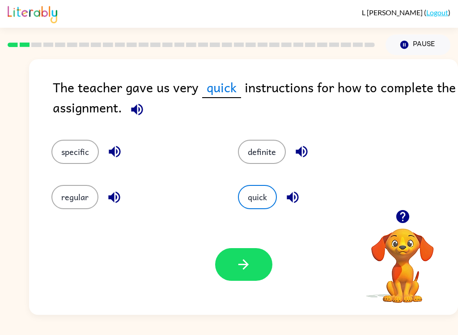
click at [75, 156] on button "specific" at bounding box center [74, 152] width 47 height 24
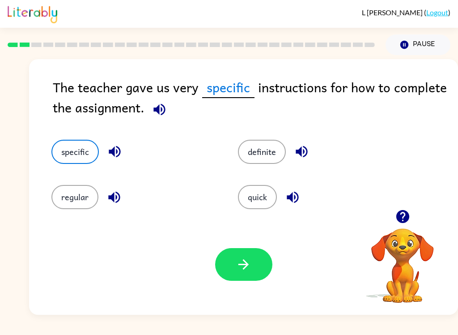
click at [257, 270] on button "button" at bounding box center [243, 264] width 57 height 33
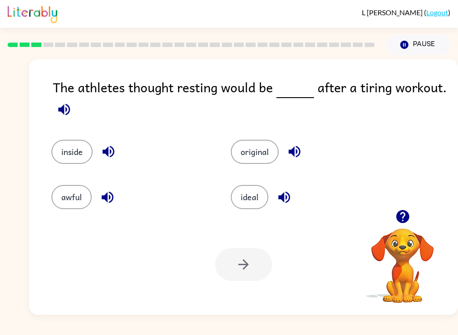
click at [67, 199] on button "awful" at bounding box center [71, 197] width 40 height 24
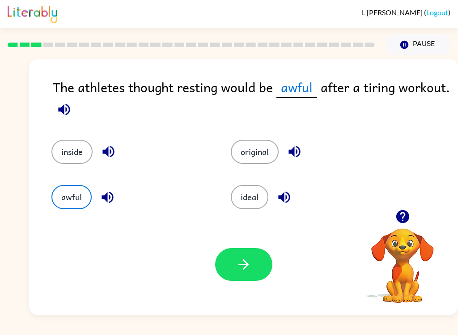
click at [259, 204] on button "ideal" at bounding box center [250, 197] width 38 height 24
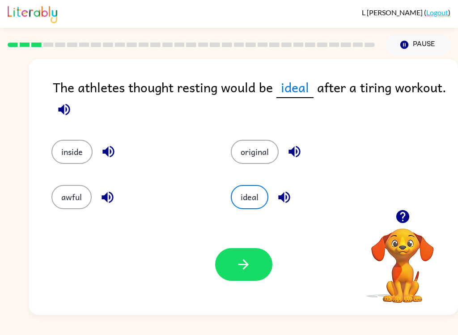
click at [249, 270] on icon "button" at bounding box center [244, 265] width 16 height 16
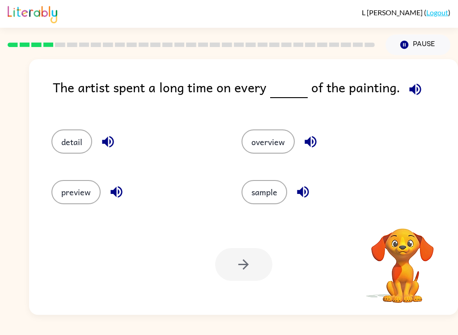
click at [59, 141] on button "detail" at bounding box center [71, 141] width 41 height 24
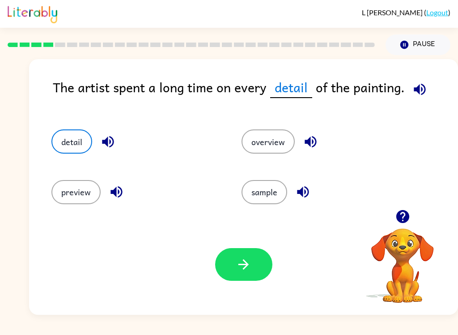
click at [252, 266] on button "button" at bounding box center [243, 264] width 57 height 33
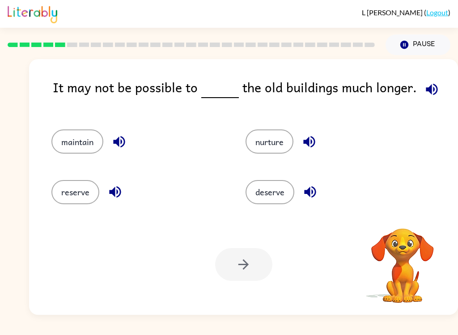
click at [58, 147] on button "maintain" at bounding box center [77, 141] width 52 height 24
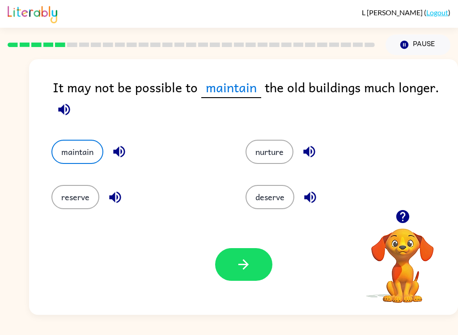
click at [259, 267] on button "button" at bounding box center [243, 264] width 57 height 33
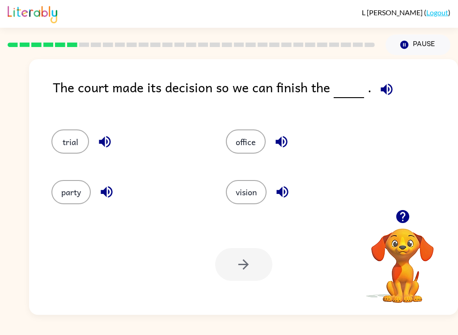
click at [75, 153] on button "trial" at bounding box center [70, 141] width 38 height 24
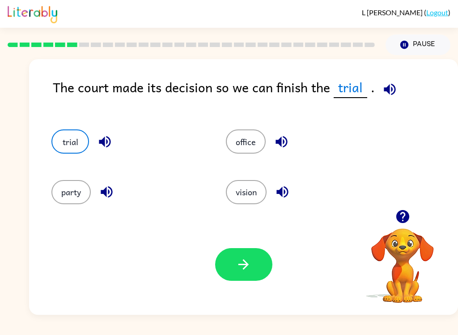
click at [256, 256] on button "button" at bounding box center [243, 264] width 57 height 33
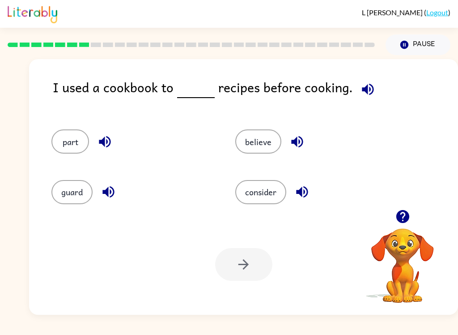
click at [274, 141] on button "believe" at bounding box center [258, 141] width 46 height 24
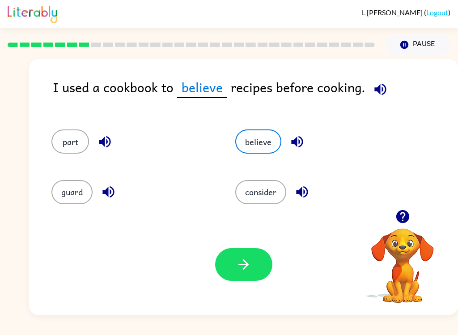
click at [262, 204] on button "consider" at bounding box center [260, 192] width 51 height 24
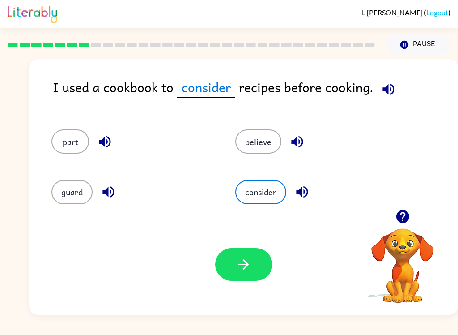
click at [269, 262] on button "button" at bounding box center [243, 264] width 57 height 33
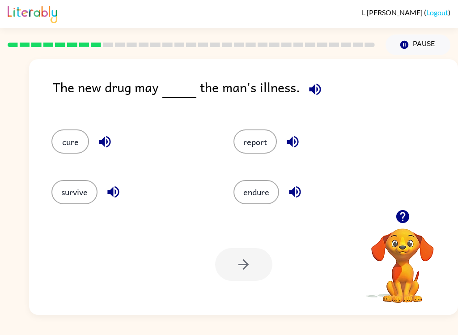
click at [71, 132] on button "cure" at bounding box center [70, 141] width 38 height 24
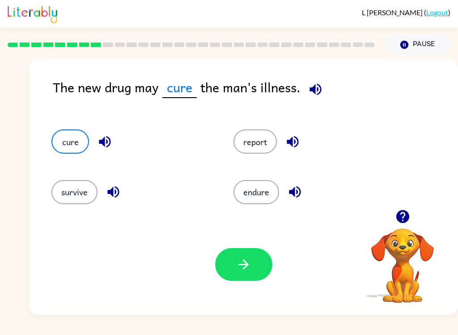
click at [257, 266] on button "button" at bounding box center [243, 264] width 57 height 33
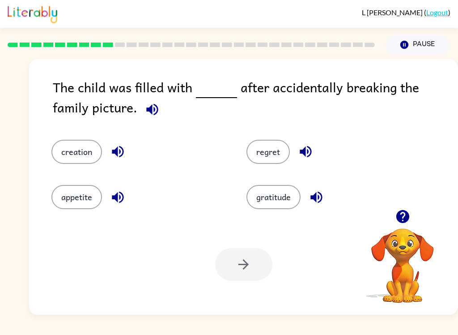
click at [287, 159] on button "regret" at bounding box center [268, 152] width 43 height 24
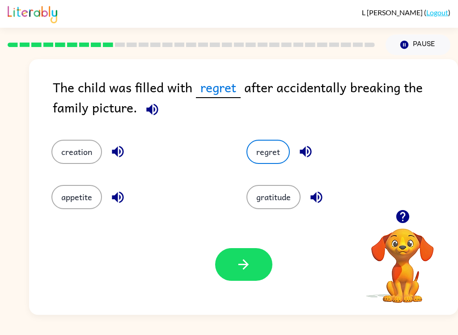
click at [247, 280] on button "button" at bounding box center [243, 264] width 57 height 33
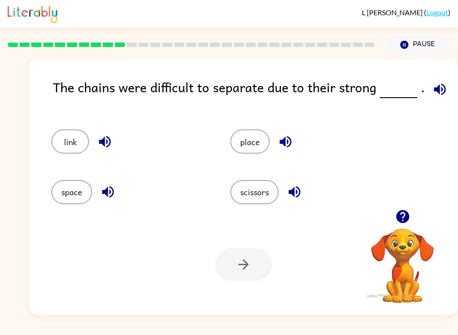
click at [71, 187] on button "space" at bounding box center [71, 192] width 41 height 24
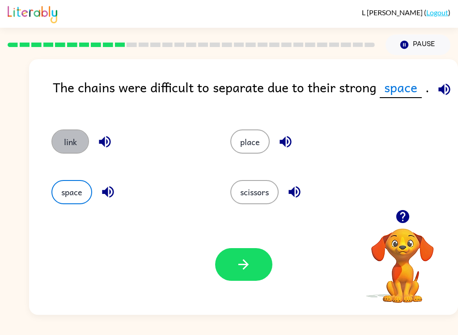
click at [58, 143] on button "link" at bounding box center [70, 141] width 38 height 24
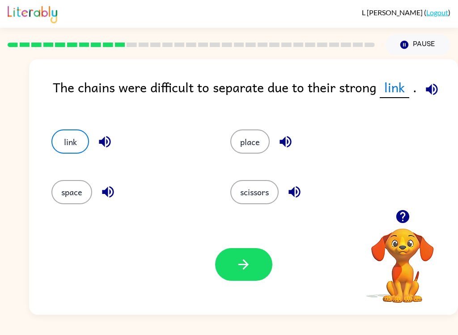
click at [264, 271] on button "button" at bounding box center [243, 264] width 57 height 33
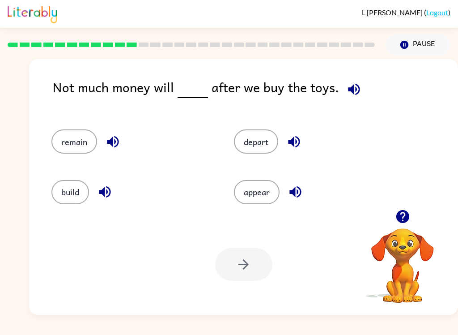
click at [66, 139] on button "remain" at bounding box center [74, 141] width 46 height 24
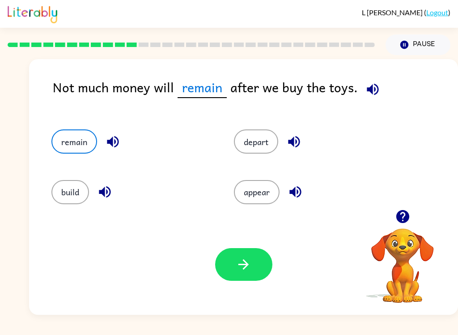
click at [247, 269] on icon "button" at bounding box center [244, 265] width 16 height 16
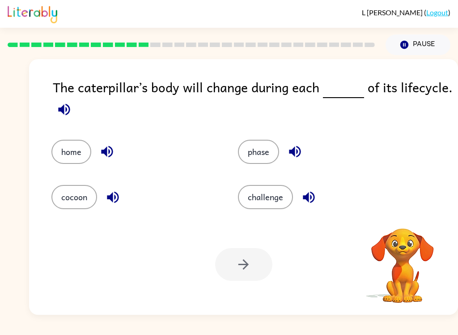
click at [72, 190] on button "cocoon" at bounding box center [74, 197] width 46 height 24
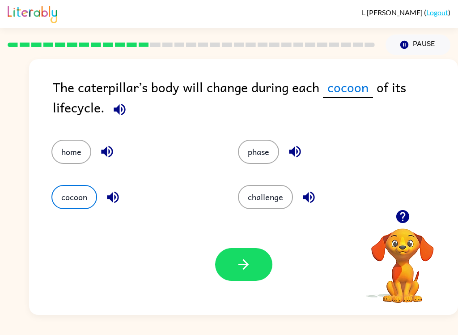
click at [267, 152] on button "phase" at bounding box center [258, 152] width 41 height 24
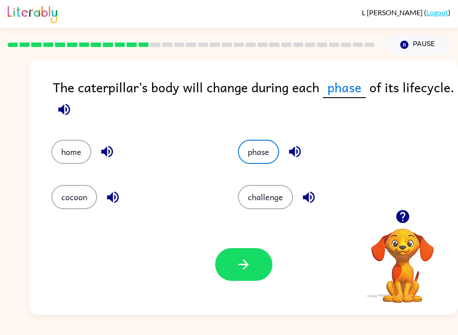
click at [235, 280] on button "button" at bounding box center [243, 264] width 57 height 33
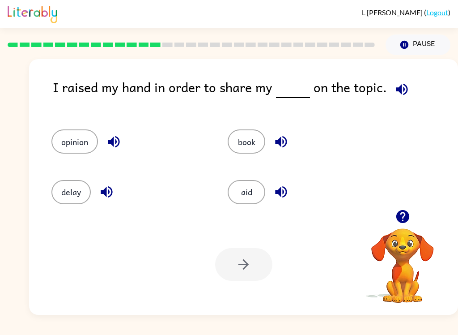
click at [74, 137] on button "opinion" at bounding box center [74, 141] width 47 height 24
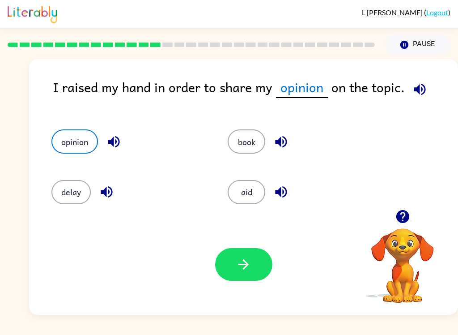
click at [257, 277] on button "button" at bounding box center [243, 264] width 57 height 33
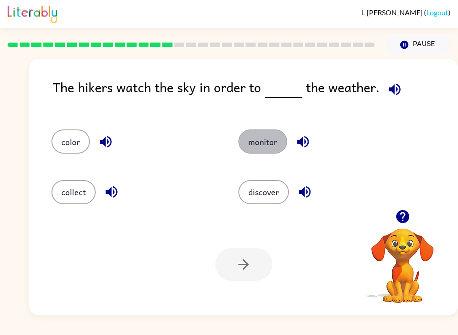
click at [270, 146] on button "monitor" at bounding box center [263, 141] width 49 height 24
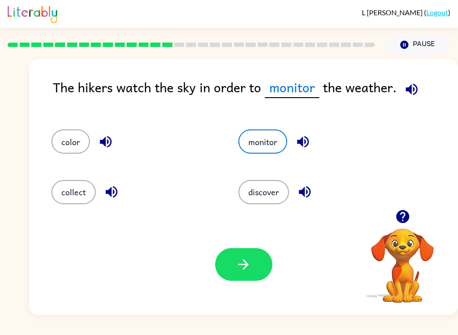
click at [250, 272] on icon "button" at bounding box center [244, 265] width 16 height 16
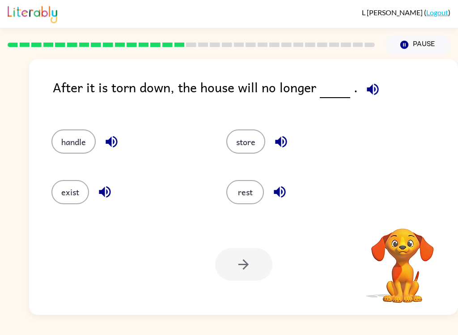
click at [61, 186] on button "exist" at bounding box center [70, 192] width 38 height 24
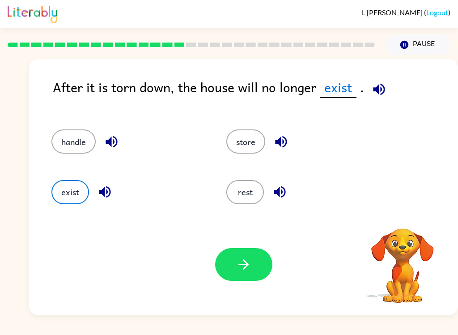
click at [267, 267] on button "button" at bounding box center [243, 264] width 57 height 33
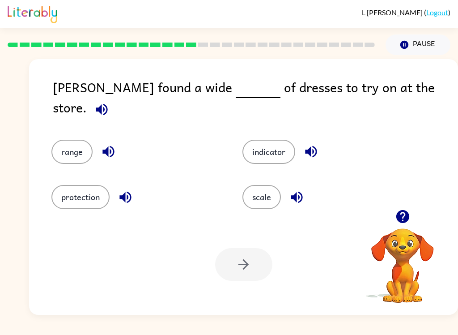
click at [288, 140] on button "indicator" at bounding box center [269, 152] width 53 height 24
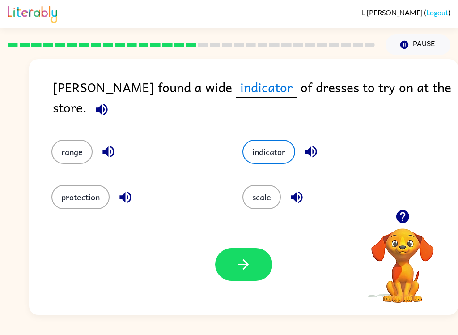
click at [70, 188] on button "protection" at bounding box center [80, 197] width 58 height 24
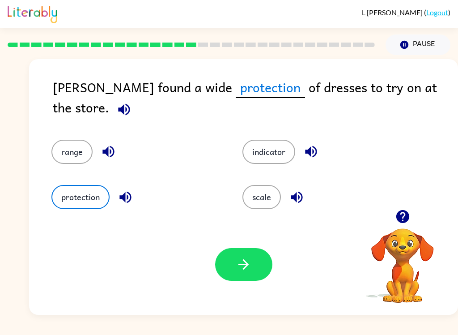
click at [270, 190] on button "scale" at bounding box center [262, 197] width 38 height 24
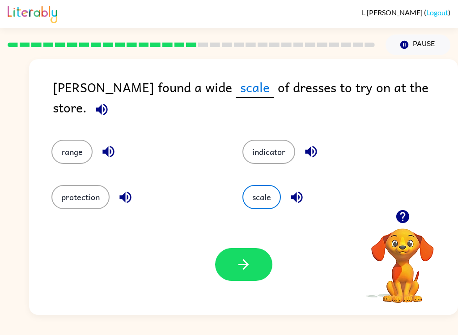
click at [61, 145] on button "range" at bounding box center [71, 152] width 41 height 24
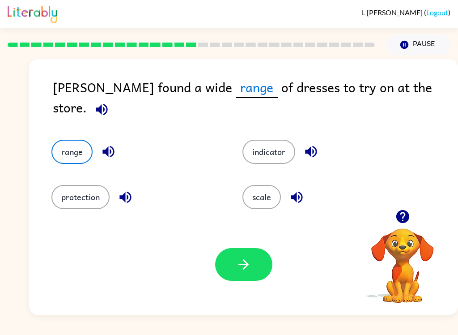
click at [252, 269] on button "button" at bounding box center [243, 264] width 57 height 33
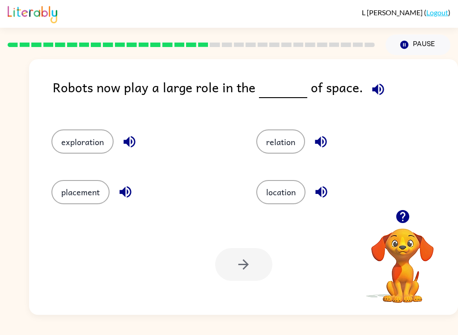
click at [290, 187] on button "location" at bounding box center [281, 192] width 49 height 24
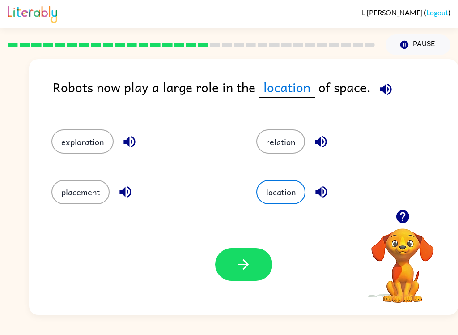
click at [74, 139] on button "exploration" at bounding box center [82, 141] width 62 height 24
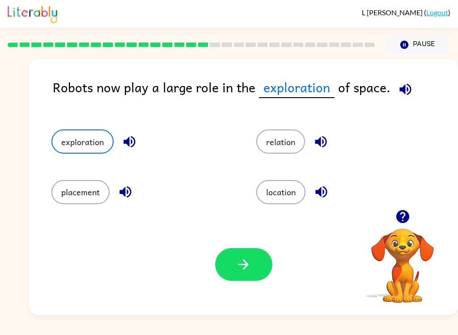
click at [233, 257] on button "button" at bounding box center [243, 264] width 57 height 33
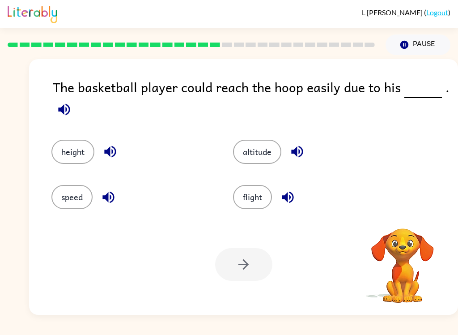
click at [65, 155] on button "height" at bounding box center [72, 152] width 43 height 24
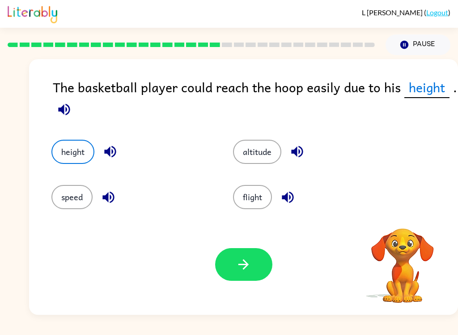
click at [244, 276] on button "button" at bounding box center [243, 264] width 57 height 33
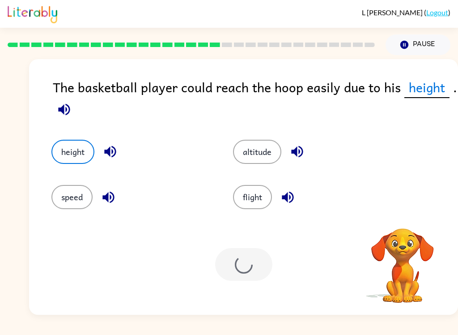
click at [252, 265] on div at bounding box center [243, 264] width 57 height 33
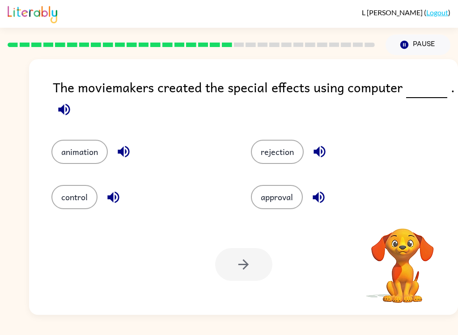
click at [66, 152] on button "animation" at bounding box center [79, 152] width 56 height 24
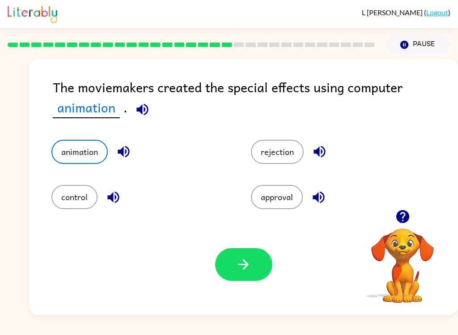
click at [261, 271] on button "button" at bounding box center [243, 264] width 57 height 33
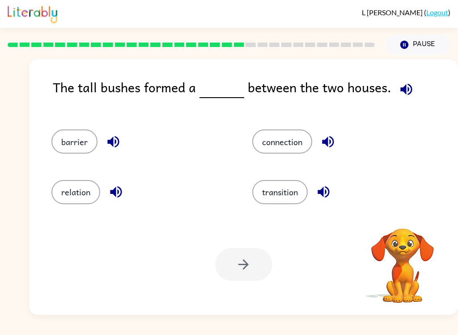
click at [62, 153] on button "barrier" at bounding box center [74, 141] width 46 height 24
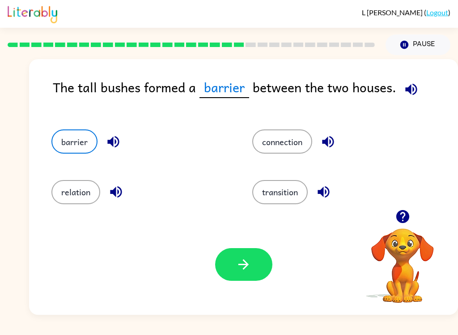
click at [265, 266] on button "button" at bounding box center [243, 264] width 57 height 33
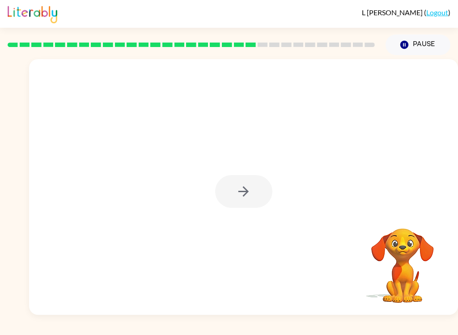
click at [249, 197] on div at bounding box center [243, 191] width 57 height 33
click at [248, 195] on icon "button" at bounding box center [244, 192] width 16 height 16
click at [248, 194] on div at bounding box center [243, 191] width 57 height 33
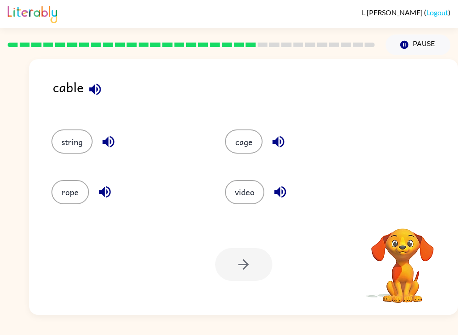
click at [232, 252] on div at bounding box center [243, 264] width 57 height 33
click at [238, 293] on div "Your browser must support playing .mp4 files to use Literably. Please try using…" at bounding box center [243, 264] width 429 height 101
click at [238, 280] on div at bounding box center [243, 264] width 57 height 33
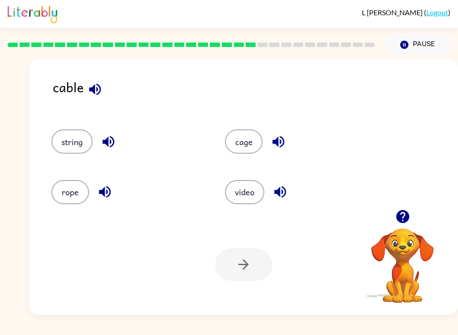
click at [263, 251] on div at bounding box center [243, 264] width 57 height 33
click at [254, 188] on button "video" at bounding box center [244, 192] width 39 height 24
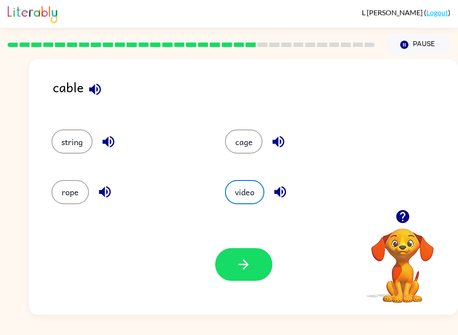
click at [259, 269] on button "button" at bounding box center [243, 264] width 57 height 33
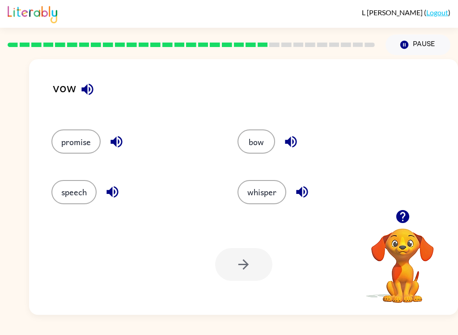
click at [263, 141] on button "bow" at bounding box center [257, 141] width 38 height 24
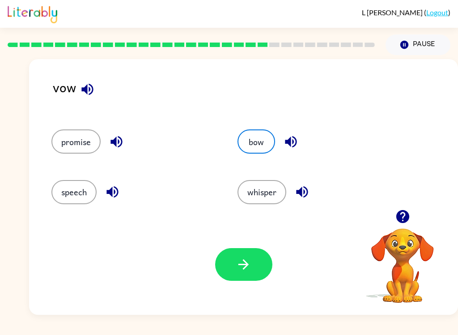
click at [256, 262] on button "button" at bounding box center [243, 264] width 57 height 33
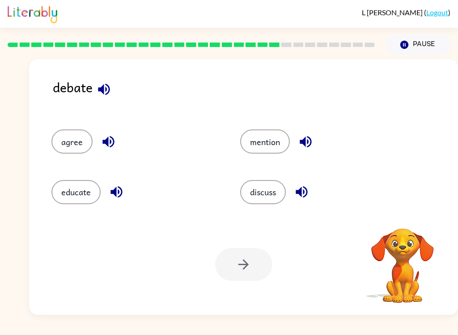
click at [66, 148] on button "agree" at bounding box center [71, 141] width 41 height 24
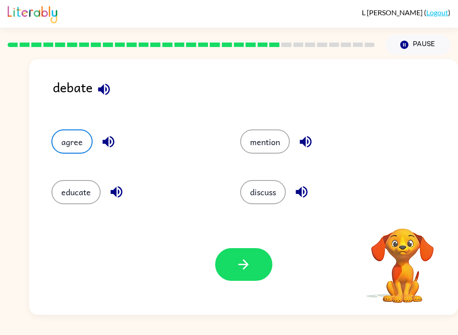
click at [260, 263] on button "button" at bounding box center [243, 264] width 57 height 33
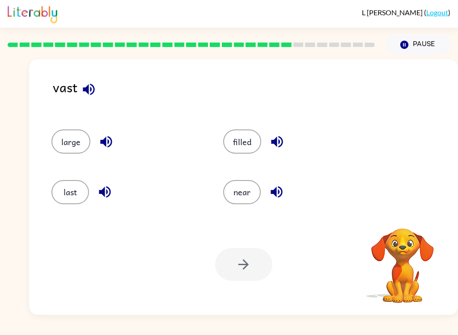
click at [61, 146] on button "large" at bounding box center [70, 141] width 39 height 24
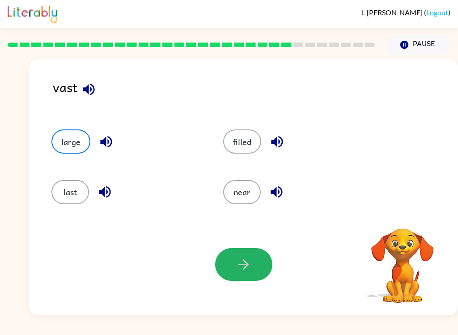
click at [260, 275] on button "button" at bounding box center [243, 264] width 57 height 33
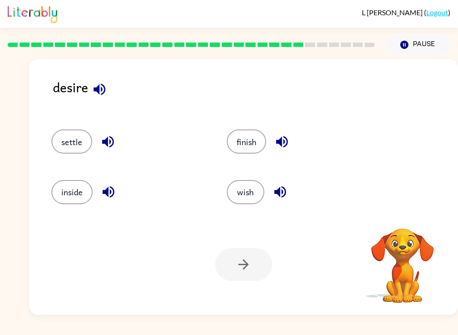
click at [258, 143] on button "finish" at bounding box center [246, 141] width 39 height 24
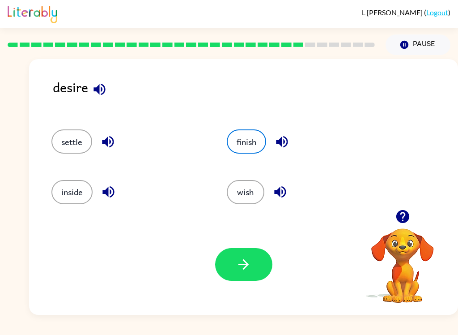
click at [262, 199] on button "wish" at bounding box center [246, 192] width 38 height 24
click at [263, 142] on button "finish" at bounding box center [246, 141] width 39 height 24
click at [247, 289] on div "Your browser must support playing .mp4 files to use Literably. Please try using…" at bounding box center [243, 264] width 429 height 101
click at [263, 255] on button "button" at bounding box center [243, 264] width 57 height 33
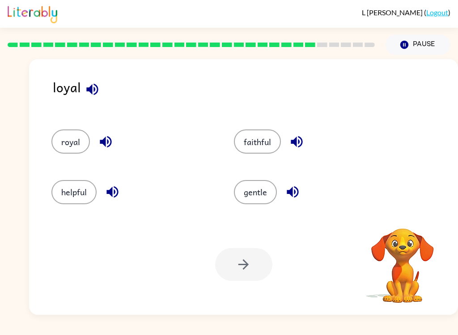
click at [72, 151] on button "royal" at bounding box center [70, 141] width 38 height 24
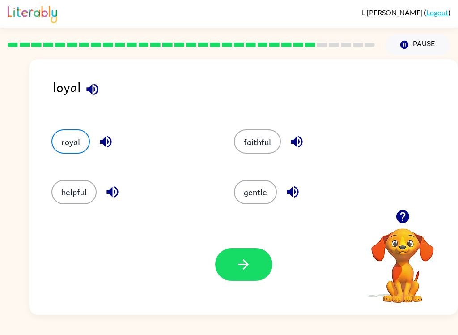
click at [255, 269] on button "button" at bounding box center [243, 264] width 57 height 33
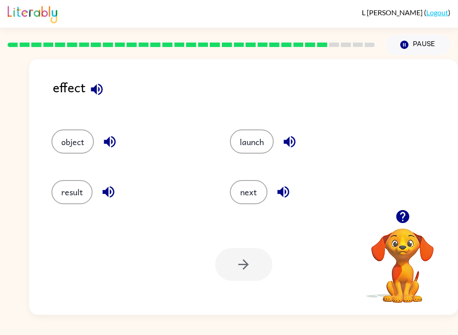
click at [91, 189] on button "result" at bounding box center [71, 192] width 41 height 24
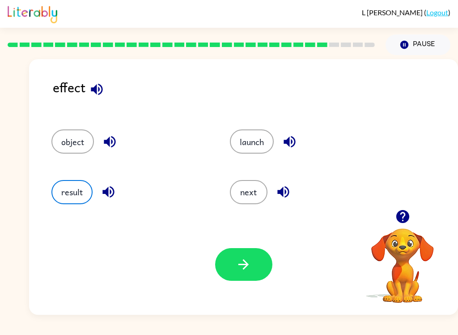
click at [68, 192] on button "result" at bounding box center [71, 192] width 41 height 24
click at [222, 262] on button "button" at bounding box center [243, 264] width 57 height 33
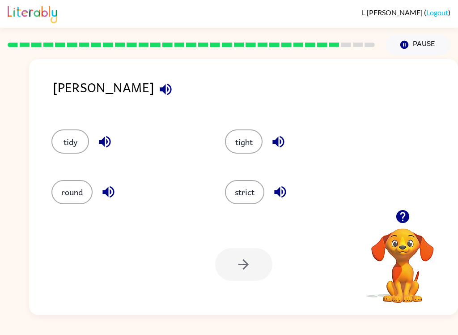
click at [82, 186] on button "round" at bounding box center [71, 192] width 41 height 24
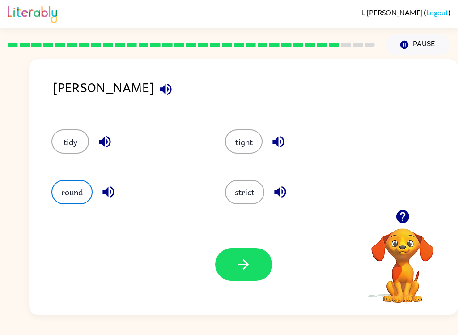
click at [238, 253] on button "button" at bounding box center [243, 264] width 57 height 33
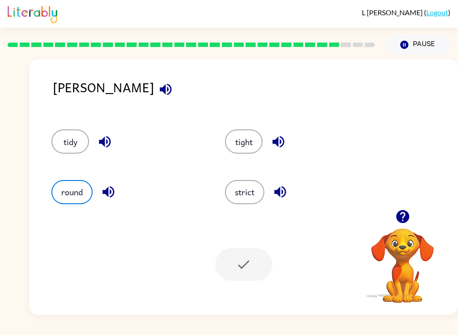
click at [258, 182] on button "strict" at bounding box center [244, 192] width 39 height 24
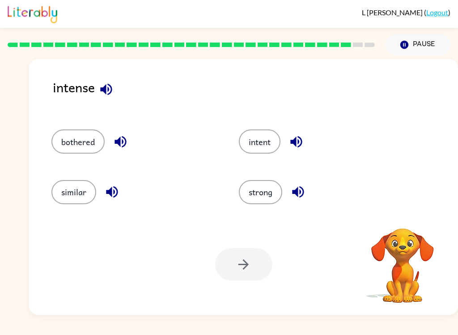
click at [261, 249] on div at bounding box center [243, 264] width 57 height 33
click at [226, 266] on div at bounding box center [243, 264] width 57 height 33
click at [233, 273] on div at bounding box center [243, 264] width 57 height 33
click at [68, 152] on button "bothered" at bounding box center [77, 141] width 53 height 24
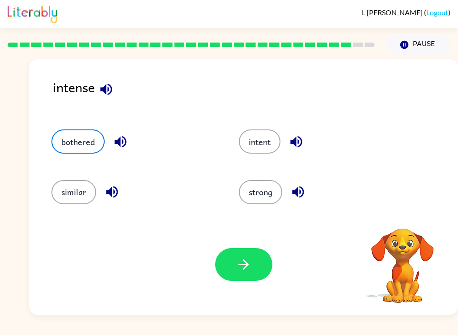
click at [254, 271] on button "button" at bounding box center [243, 264] width 57 height 33
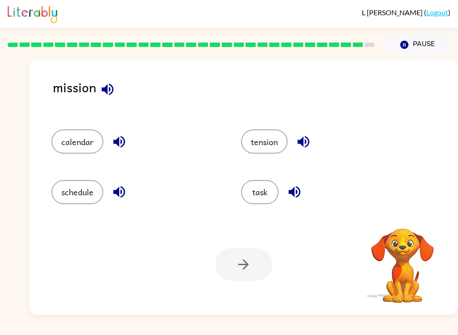
click at [266, 189] on button "task" at bounding box center [260, 192] width 38 height 24
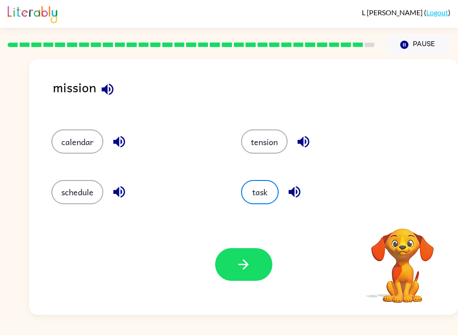
click at [256, 275] on button "button" at bounding box center [243, 264] width 57 height 33
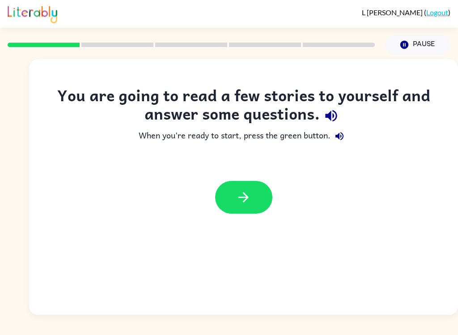
click at [245, 209] on button "button" at bounding box center [243, 197] width 57 height 33
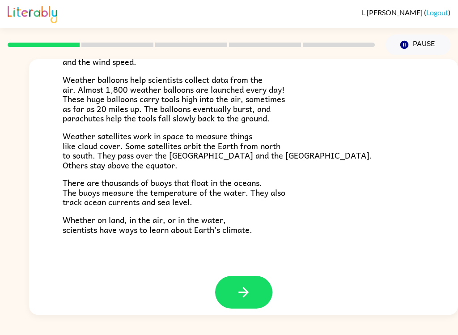
scroll to position [242, 0]
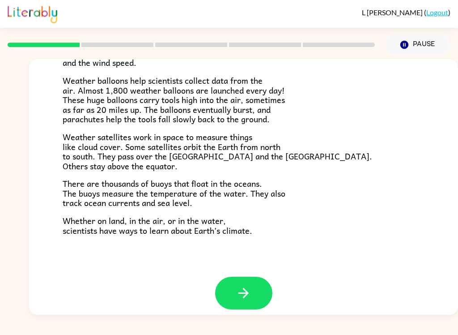
click at [259, 282] on button "button" at bounding box center [243, 293] width 57 height 33
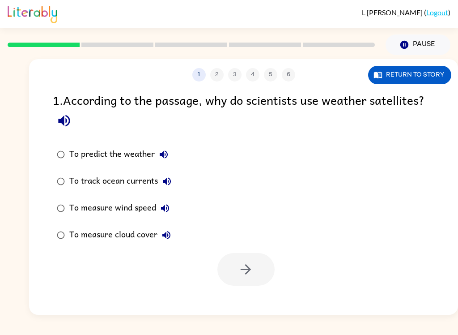
scroll to position [0, 0]
click at [61, 143] on label "To predict the weather" at bounding box center [114, 154] width 133 height 27
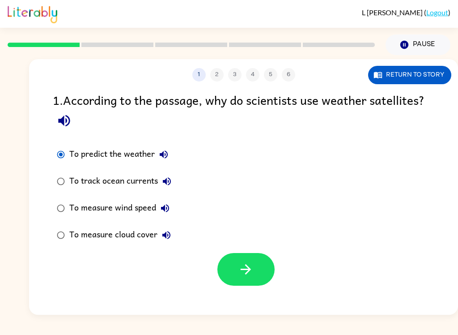
click at [59, 141] on div "1 . According to the passage, why do scientists use weather satellites? To pred…" at bounding box center [243, 187] width 429 height 195
click at [247, 278] on button "button" at bounding box center [246, 269] width 57 height 33
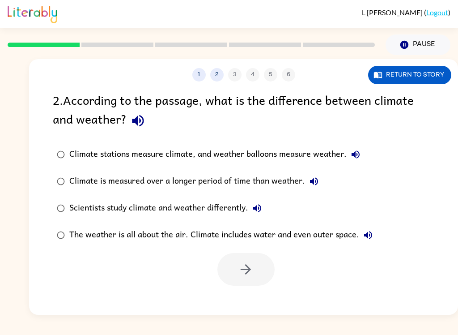
click at [53, 170] on label "Climate is measured over a longer period of time than weather." at bounding box center [215, 181] width 334 height 27
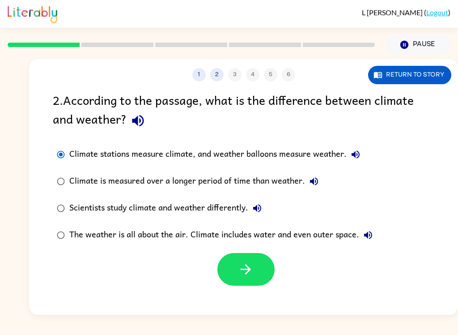
click at [248, 272] on icon "button" at bounding box center [246, 269] width 16 height 16
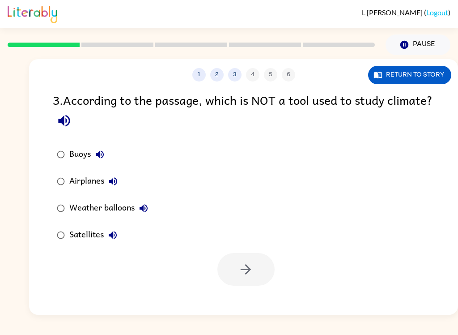
click at [55, 195] on label "Airplanes" at bounding box center [102, 181] width 109 height 27
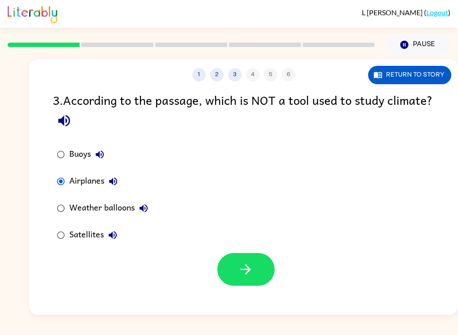
click at [55, 194] on label "Airplanes" at bounding box center [102, 181] width 109 height 27
click at [233, 286] on button "button" at bounding box center [246, 269] width 57 height 33
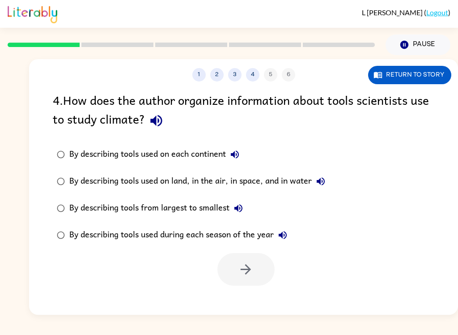
click at [76, 192] on label "By describing tools used on land, in the air, in space, and in water" at bounding box center [191, 181] width 286 height 27
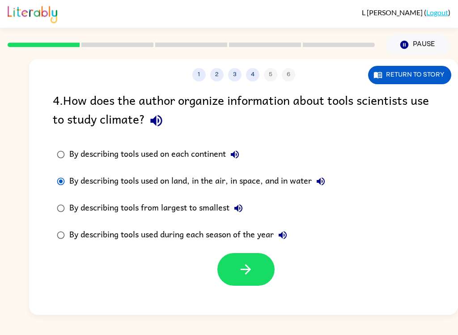
click at [261, 286] on button "button" at bounding box center [246, 269] width 57 height 33
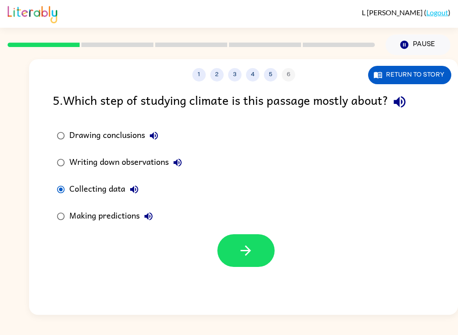
click at [239, 247] on icon "button" at bounding box center [246, 251] width 16 height 16
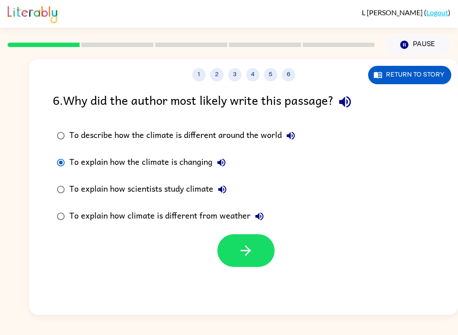
click at [232, 266] on button "button" at bounding box center [246, 250] width 57 height 33
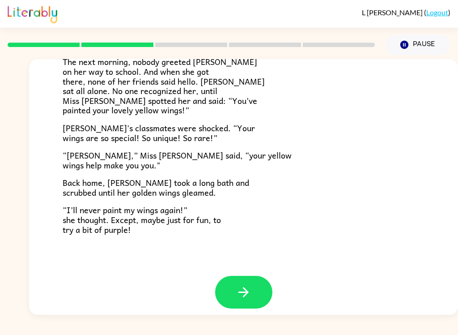
scroll to position [242, 0]
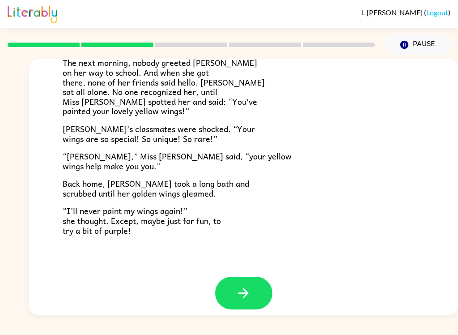
click at [239, 300] on button "button" at bounding box center [243, 293] width 57 height 33
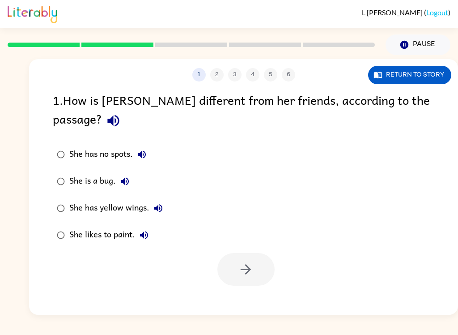
click at [107, 199] on label "She has yellow wings." at bounding box center [110, 208] width 124 height 27
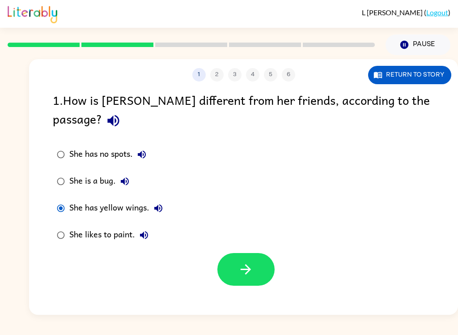
click at [263, 253] on button "button" at bounding box center [246, 269] width 57 height 33
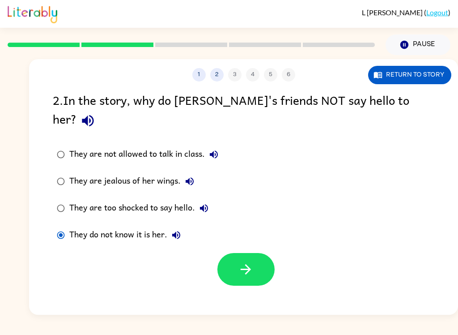
click at [260, 257] on button "button" at bounding box center [246, 269] width 57 height 33
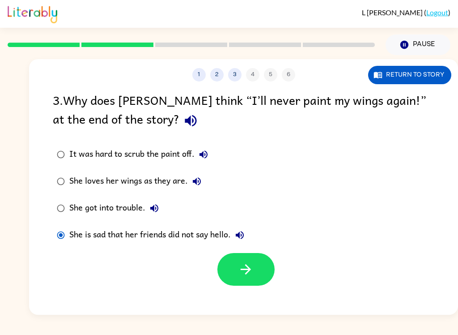
click at [260, 266] on button "button" at bounding box center [246, 269] width 57 height 33
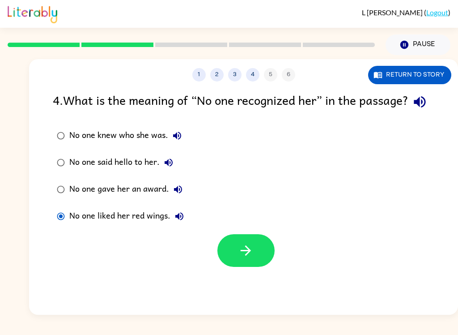
click at [227, 267] on button "button" at bounding box center [246, 250] width 57 height 33
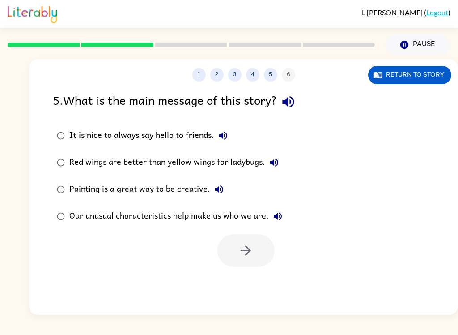
click at [66, 128] on label "It is nice to always say hello to friends." at bounding box center [170, 135] width 244 height 27
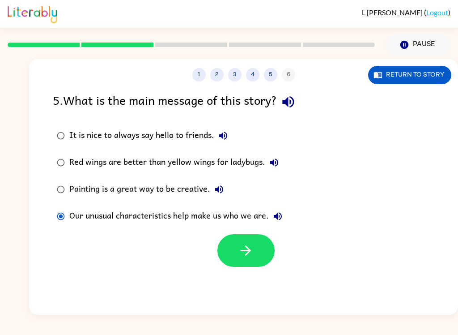
click at [248, 246] on icon "button" at bounding box center [246, 251] width 16 height 16
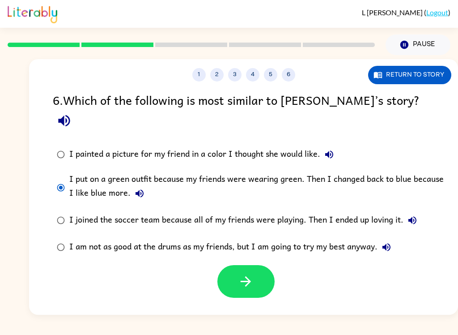
click at [235, 265] on button "button" at bounding box center [246, 281] width 57 height 33
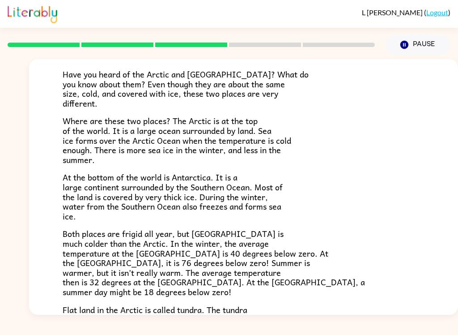
scroll to position [64, 0]
click at [219, 58] on div at bounding box center [191, 44] width 378 height 31
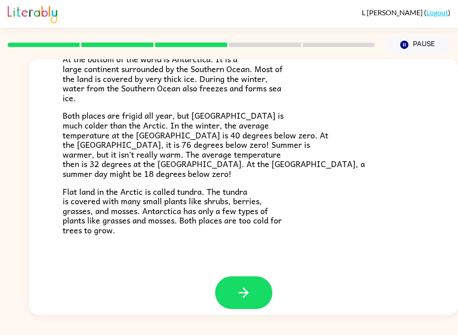
scroll to position [182, 0]
click at [247, 295] on button "button" at bounding box center [243, 292] width 57 height 33
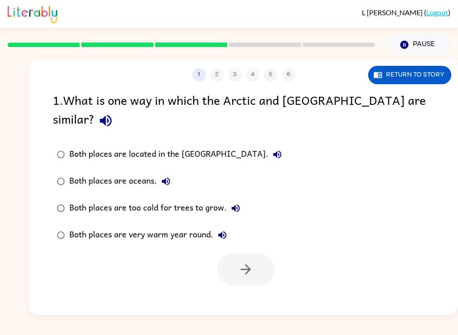
click at [129, 172] on div "Both places are oceans." at bounding box center [122, 181] width 106 height 18
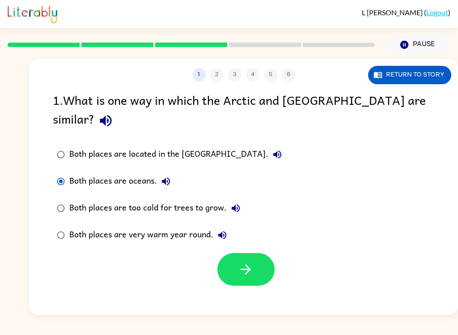
click at [158, 199] on div "Both places are too cold for trees to grow." at bounding box center [156, 208] width 175 height 18
click at [184, 199] on div "Both places are too cold for trees to grow." at bounding box center [156, 208] width 175 height 18
click at [257, 258] on button "button" at bounding box center [246, 269] width 57 height 33
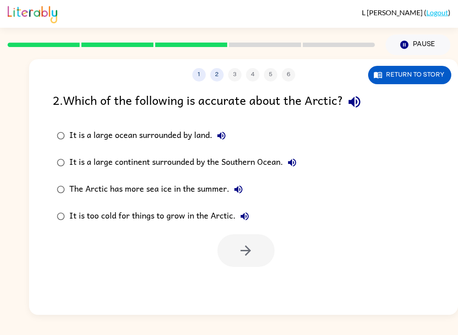
click at [106, 221] on div "It is too cold for things to grow in the Arctic." at bounding box center [161, 216] width 184 height 18
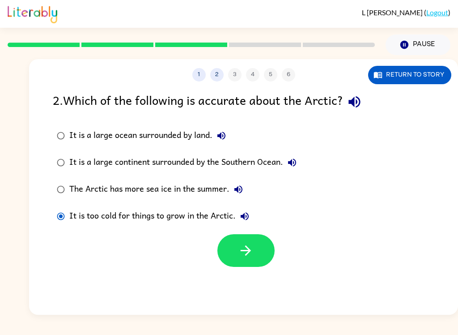
click at [237, 255] on button "button" at bounding box center [246, 250] width 57 height 33
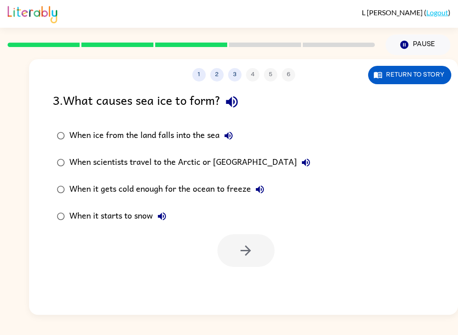
click at [95, 225] on div "When it starts to snow" at bounding box center [120, 216] width 102 height 18
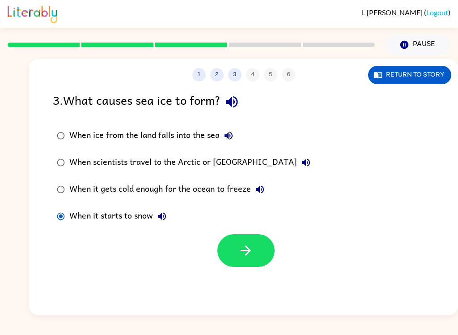
click at [133, 196] on div "When it gets cold enough for the ocean to freeze" at bounding box center [169, 189] width 200 height 18
click at [236, 261] on button "button" at bounding box center [246, 250] width 57 height 33
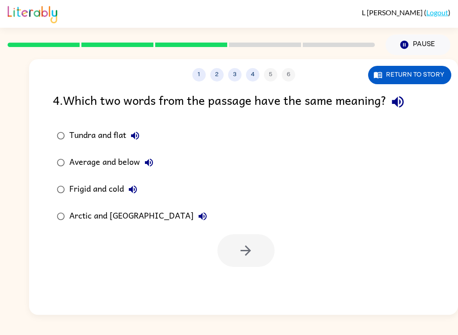
click at [102, 193] on div "Frigid and cold" at bounding box center [105, 189] width 73 height 18
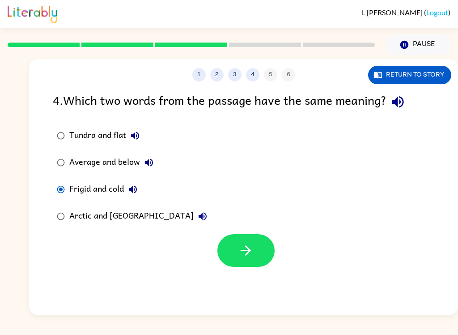
click at [253, 252] on icon "button" at bounding box center [246, 251] width 16 height 16
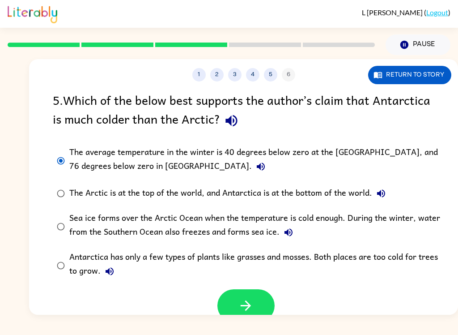
click at [263, 296] on button "button" at bounding box center [246, 305] width 57 height 33
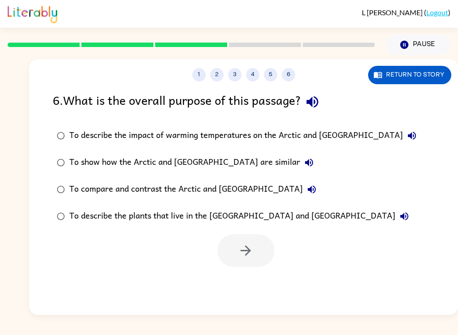
click at [126, 201] on label "To compare and contrast the Arctic and Antarctica" at bounding box center [237, 189] width 378 height 27
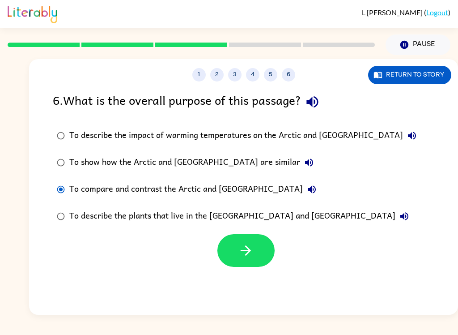
click at [253, 256] on icon "button" at bounding box center [246, 251] width 16 height 16
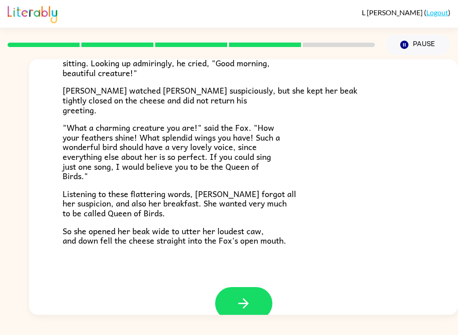
scroll to position [156, 0]
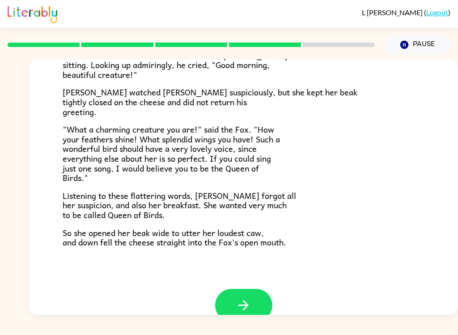
click at [247, 300] on icon "button" at bounding box center [244, 305] width 10 height 10
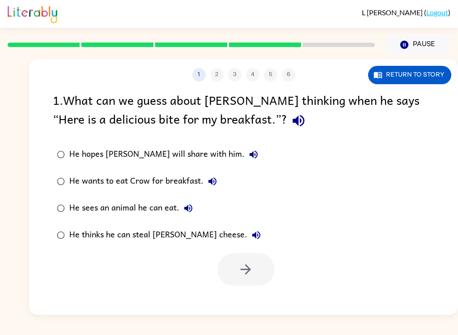
scroll to position [0, 0]
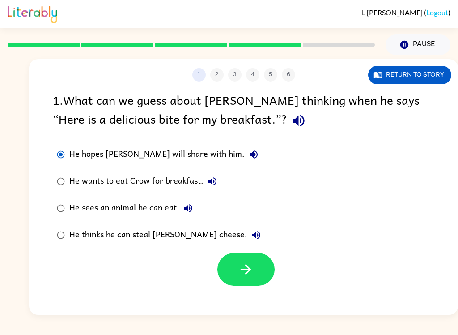
click at [239, 276] on icon "button" at bounding box center [246, 269] width 16 height 16
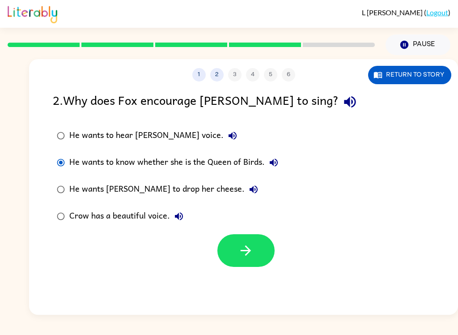
click at [240, 253] on icon "button" at bounding box center [246, 251] width 16 height 16
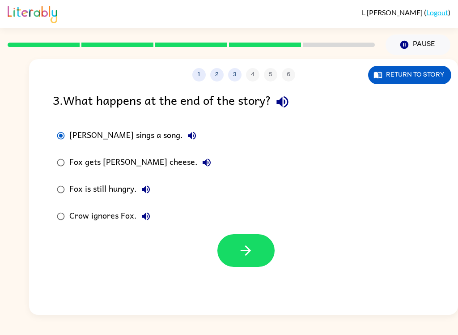
click at [229, 247] on button "button" at bounding box center [246, 250] width 57 height 33
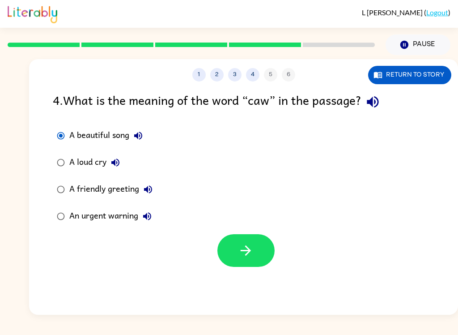
click at [236, 261] on button "button" at bounding box center [246, 250] width 57 height 33
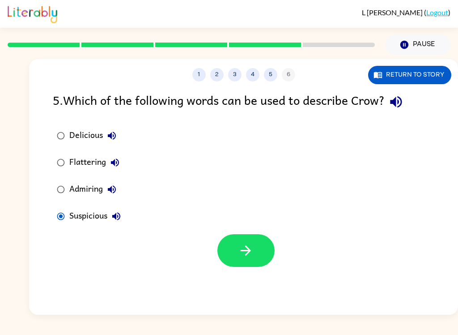
click at [422, 72] on button "Return to story" at bounding box center [409, 75] width 83 height 18
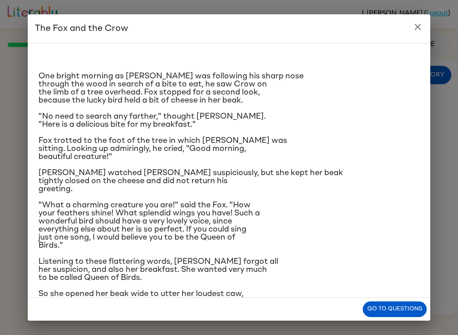
click at [406, 314] on button "Go to questions" at bounding box center [395, 309] width 64 height 16
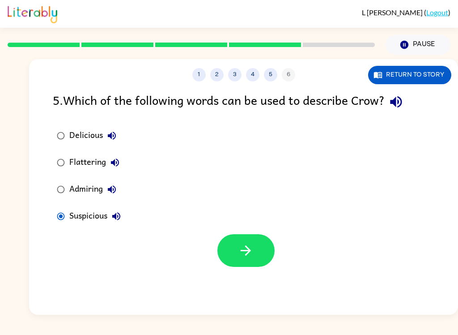
click at [238, 251] on icon "button" at bounding box center [246, 251] width 16 height 16
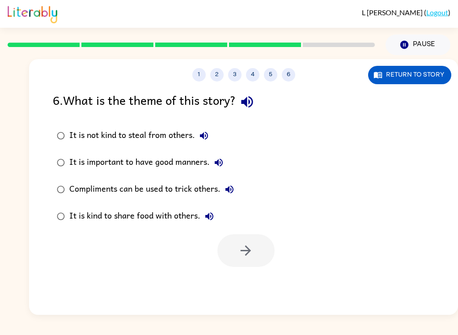
click at [72, 182] on div "Compliments can be used to trick others." at bounding box center [153, 189] width 169 height 18
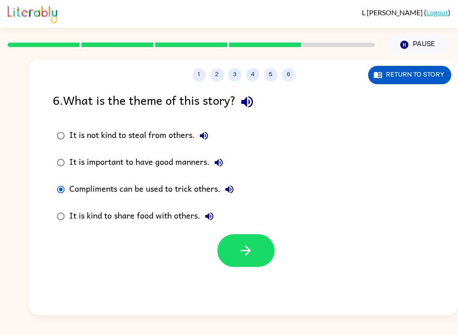
click at [82, 215] on div "It is kind to share food with others." at bounding box center [143, 216] width 149 height 18
click at [100, 192] on div "Compliments can be used to trick others." at bounding box center [153, 189] width 169 height 18
click at [145, 222] on div "It is kind to share food with others." at bounding box center [143, 216] width 149 height 18
click at [222, 248] on button "button" at bounding box center [246, 250] width 57 height 33
